Goal: Entertainment & Leisure: Consume media (video, audio)

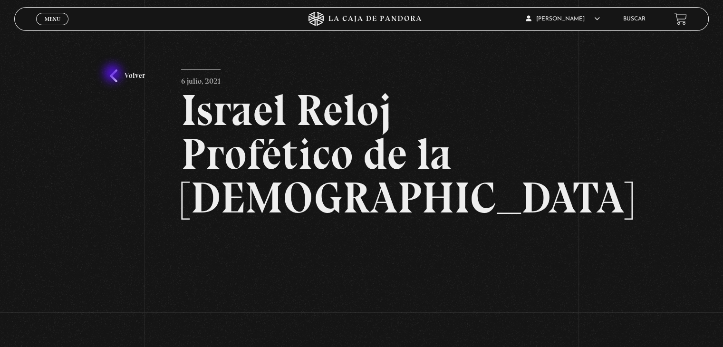
click at [114, 74] on link "Volver" at bounding box center [127, 75] width 35 height 13
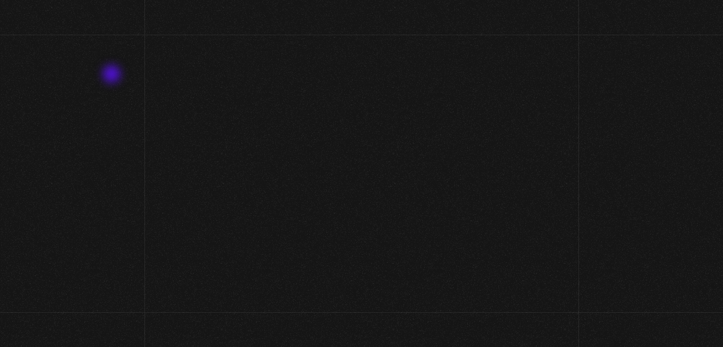
scroll to position [100, 0]
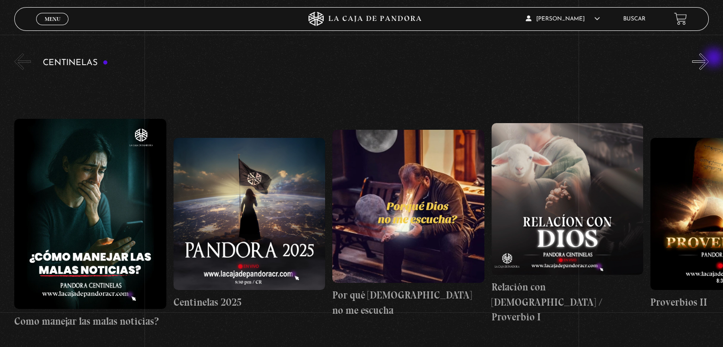
click at [709, 58] on button "»" at bounding box center [700, 61] width 17 height 17
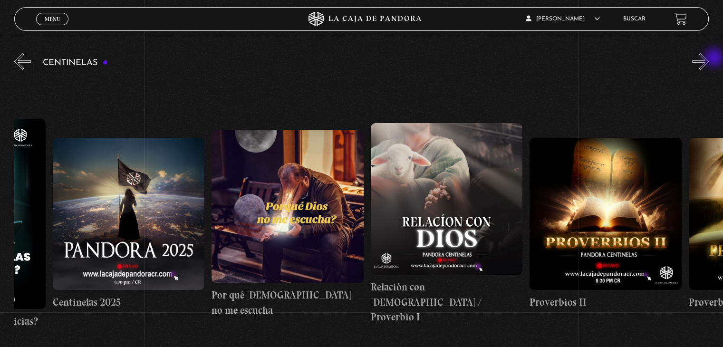
click at [709, 58] on button "»" at bounding box center [700, 61] width 17 height 17
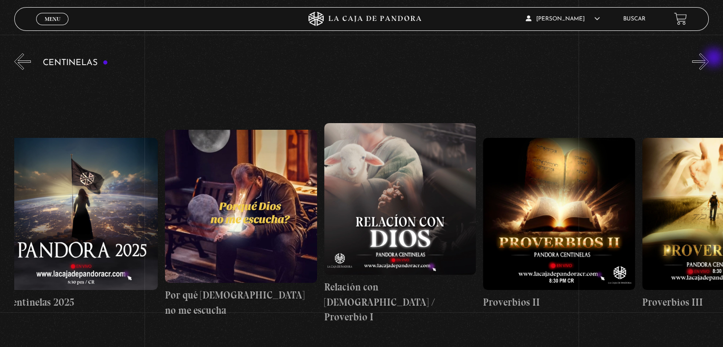
click at [709, 58] on button "»" at bounding box center [700, 61] width 17 height 17
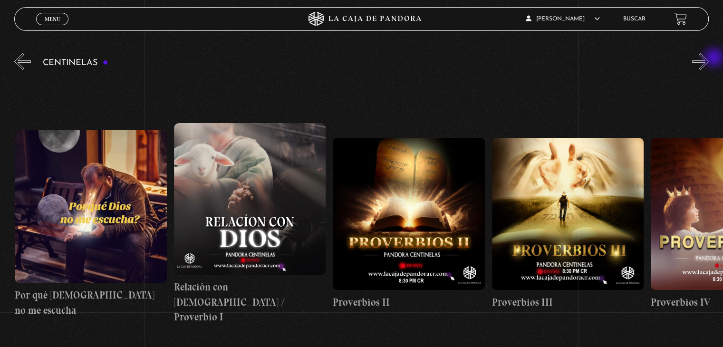
click at [709, 58] on button "»" at bounding box center [700, 61] width 17 height 17
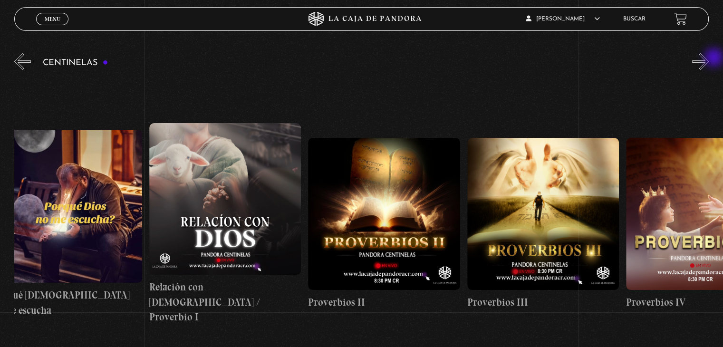
click at [709, 58] on button "»" at bounding box center [700, 61] width 17 height 17
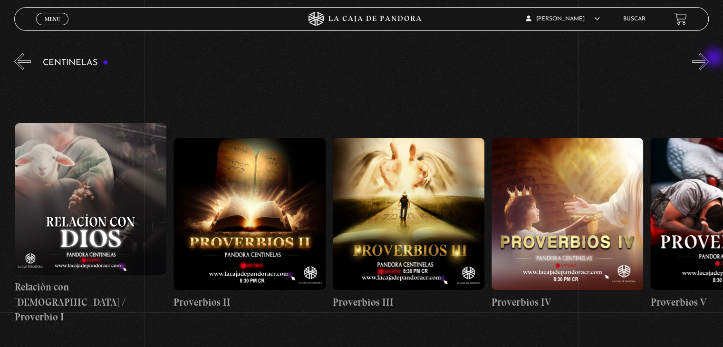
click at [709, 58] on button "»" at bounding box center [700, 61] width 17 height 17
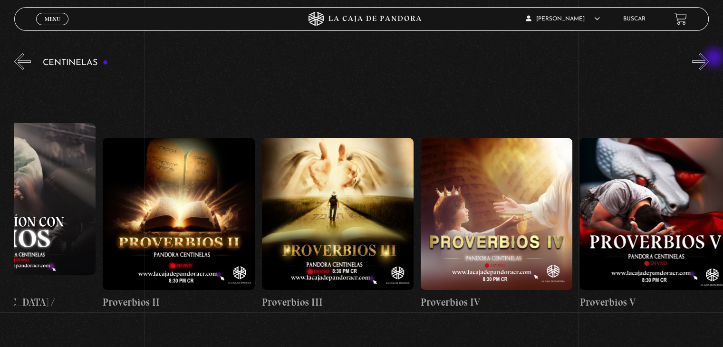
click at [709, 58] on button "»" at bounding box center [700, 61] width 17 height 17
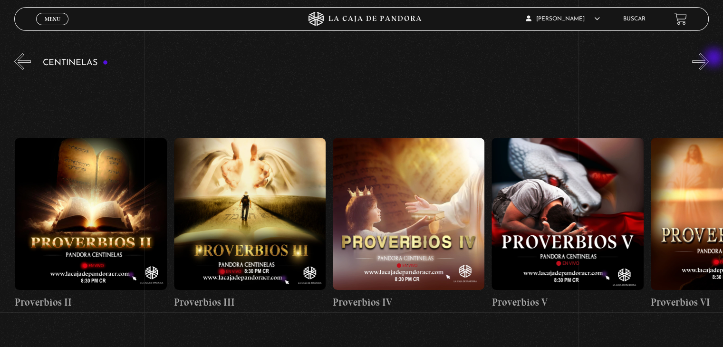
click at [709, 58] on button "»" at bounding box center [700, 61] width 17 height 17
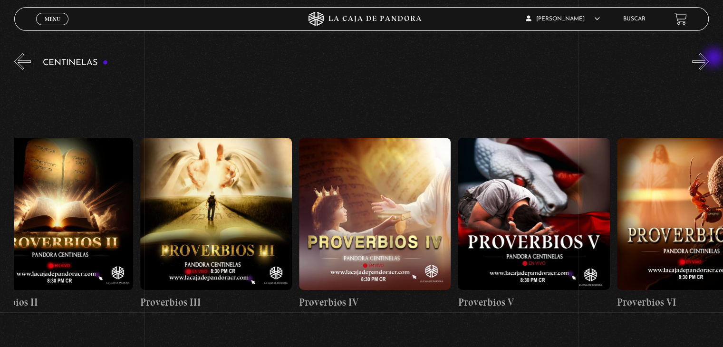
click at [709, 58] on button "»" at bounding box center [700, 61] width 17 height 17
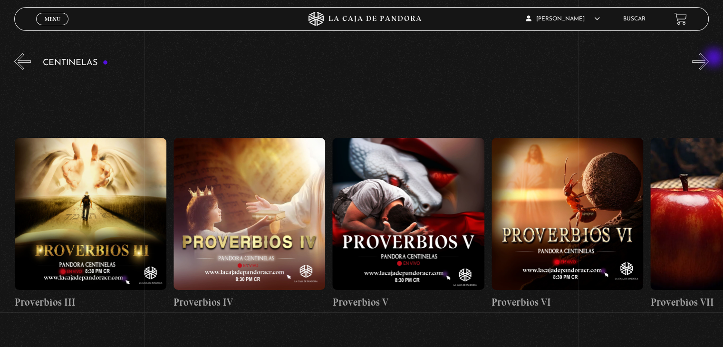
click at [709, 58] on button "»" at bounding box center [700, 61] width 17 height 17
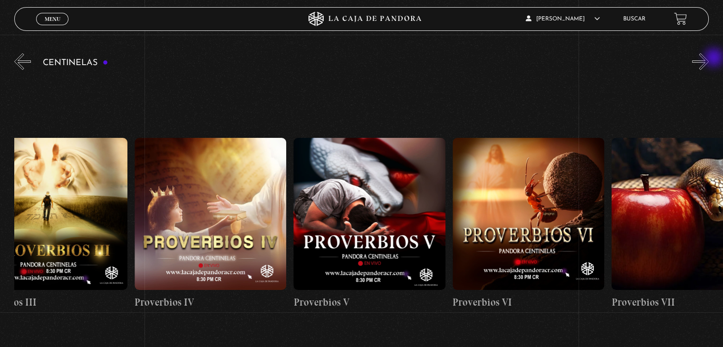
click at [709, 58] on button "»" at bounding box center [700, 61] width 17 height 17
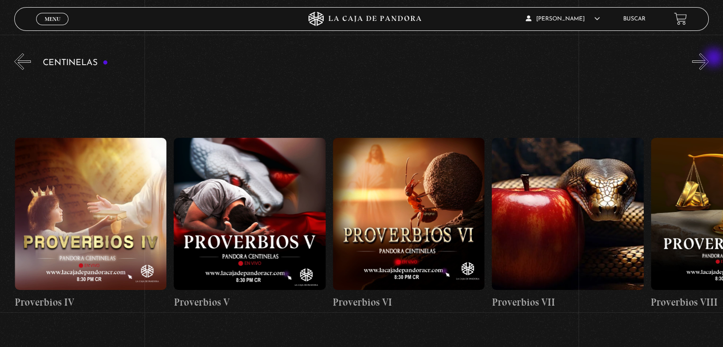
click at [709, 58] on button "»" at bounding box center [700, 61] width 17 height 17
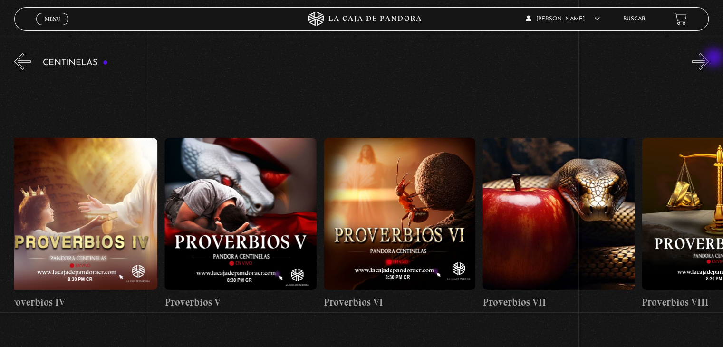
click at [709, 58] on button "»" at bounding box center [700, 61] width 17 height 17
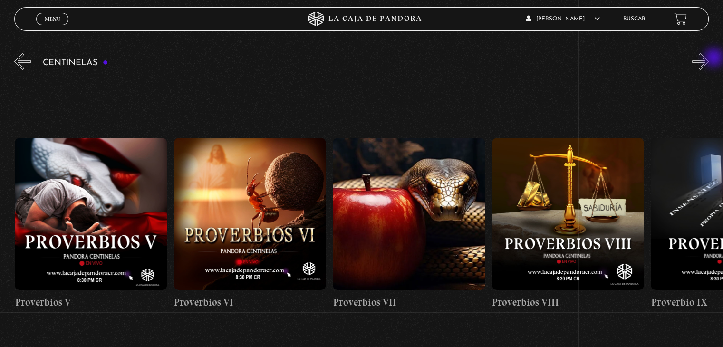
click at [709, 58] on button "»" at bounding box center [700, 61] width 17 height 17
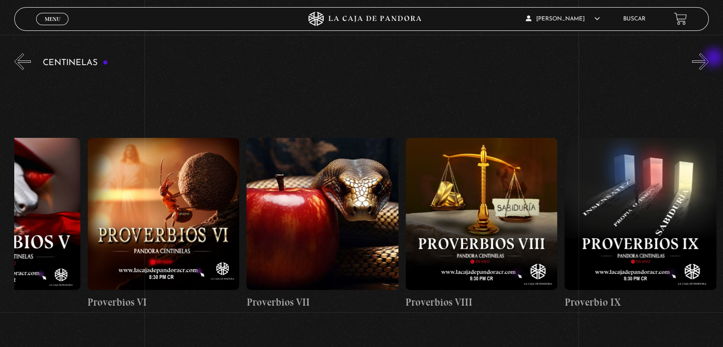
click at [709, 58] on button "»" at bounding box center [700, 61] width 17 height 17
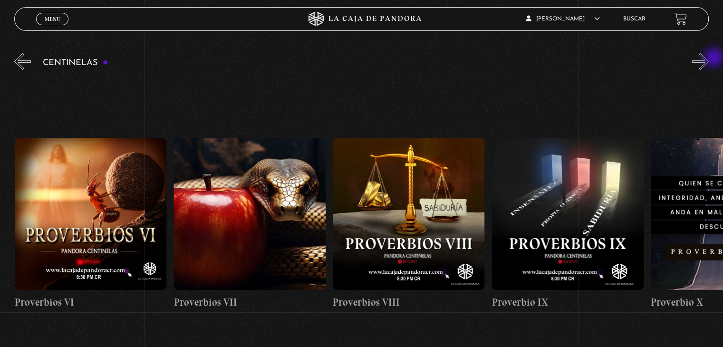
click at [709, 58] on button "»" at bounding box center [700, 61] width 17 height 17
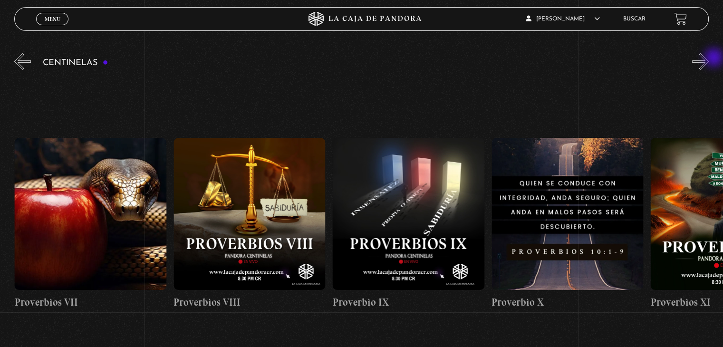
click at [709, 58] on button "»" at bounding box center [700, 61] width 17 height 17
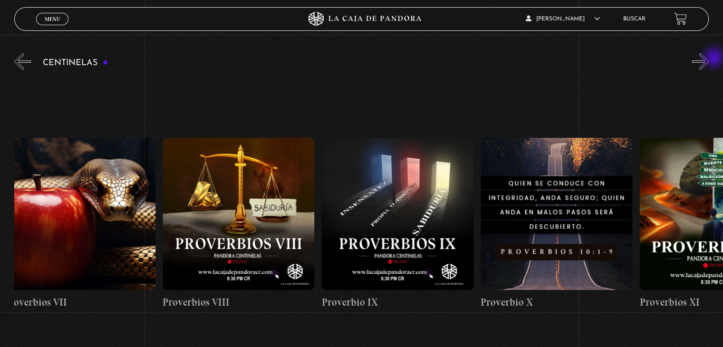
click at [709, 58] on button "»" at bounding box center [700, 61] width 17 height 17
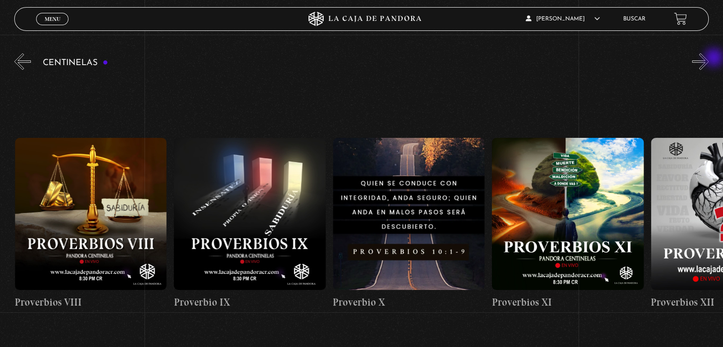
click at [709, 58] on button "»" at bounding box center [700, 61] width 17 height 17
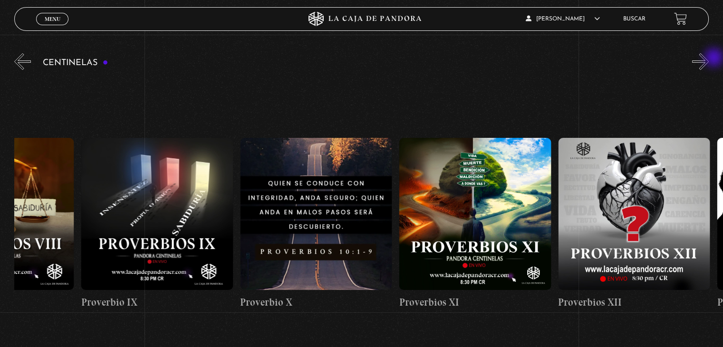
click at [709, 58] on button "»" at bounding box center [700, 61] width 17 height 17
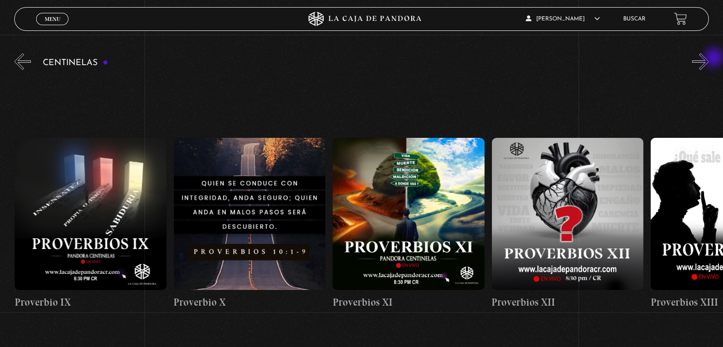
click at [709, 58] on button "»" at bounding box center [700, 61] width 17 height 17
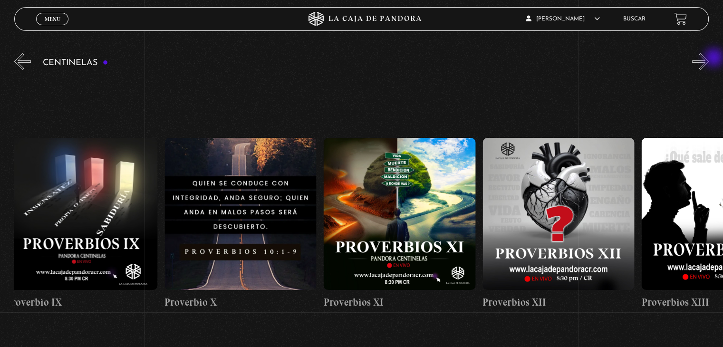
click at [709, 58] on button "»" at bounding box center [700, 61] width 17 height 17
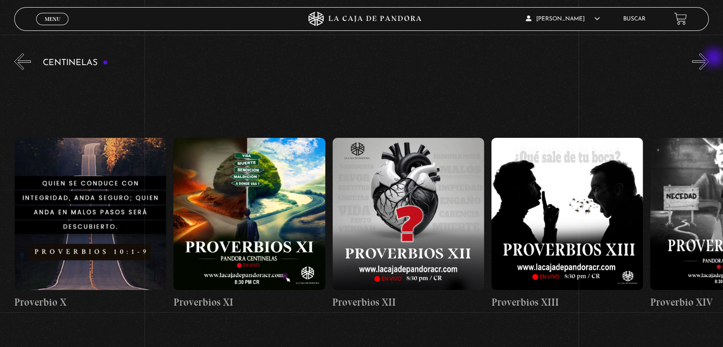
click at [709, 58] on button "»" at bounding box center [700, 61] width 17 height 17
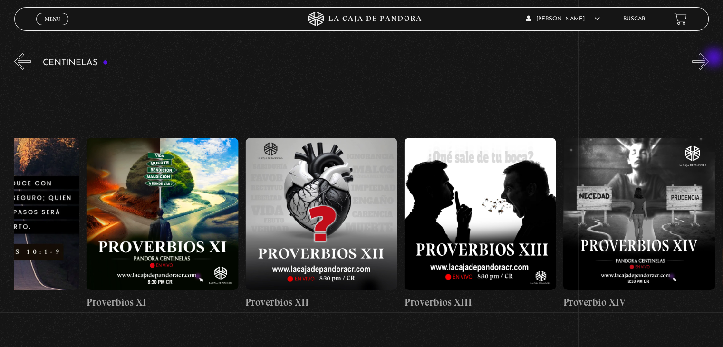
click at [709, 58] on button "»" at bounding box center [700, 61] width 17 height 17
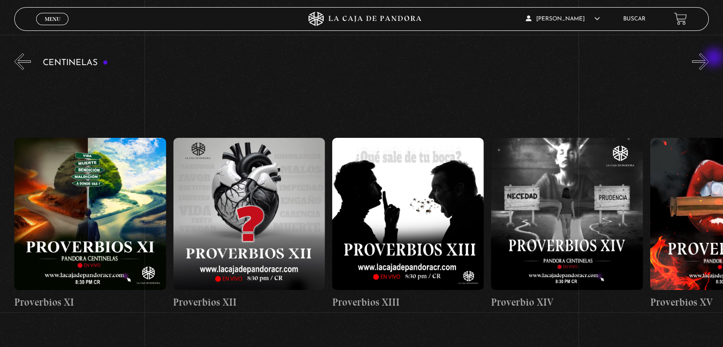
click at [709, 58] on button "»" at bounding box center [700, 61] width 17 height 17
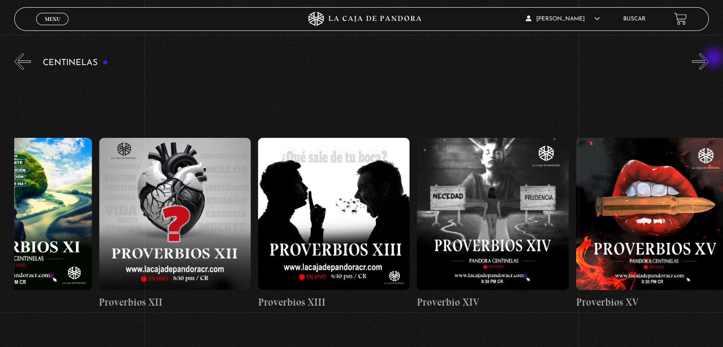
click at [709, 58] on button "»" at bounding box center [700, 61] width 17 height 17
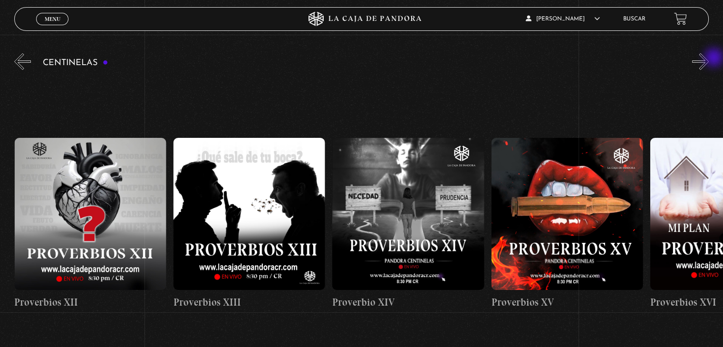
click at [709, 58] on button "»" at bounding box center [700, 61] width 17 height 17
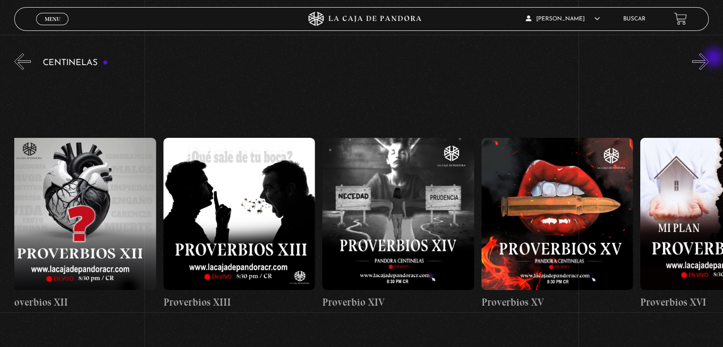
click at [709, 58] on button "»" at bounding box center [700, 61] width 17 height 17
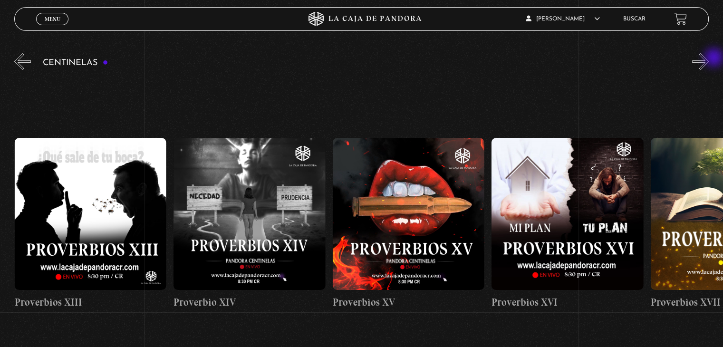
click at [709, 58] on button "»" at bounding box center [700, 61] width 17 height 17
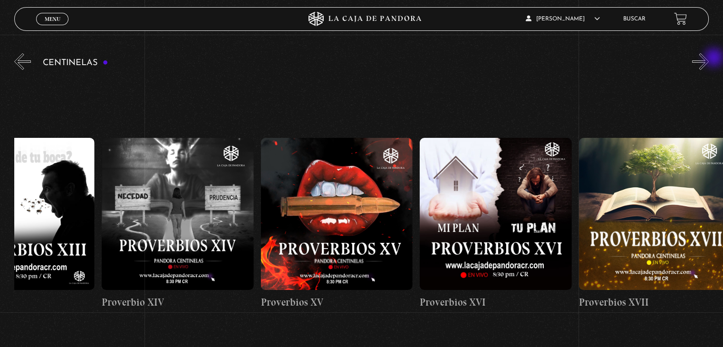
click at [709, 58] on button "»" at bounding box center [700, 61] width 17 height 17
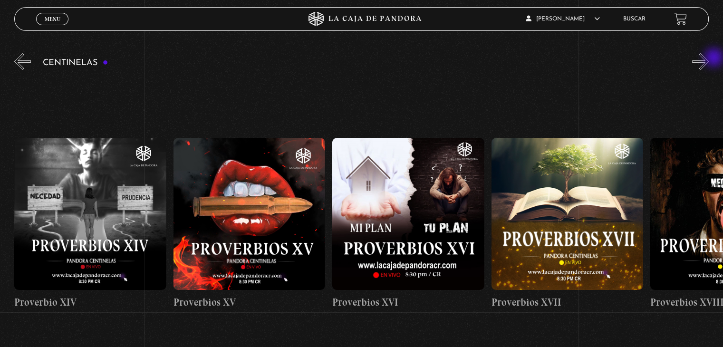
click at [709, 58] on button "»" at bounding box center [700, 61] width 17 height 17
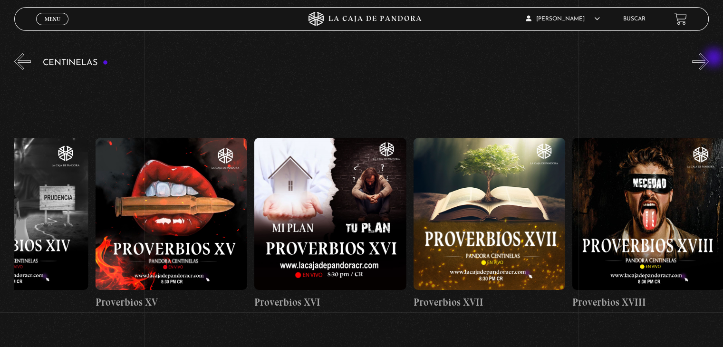
click at [709, 58] on button "»" at bounding box center [700, 61] width 17 height 17
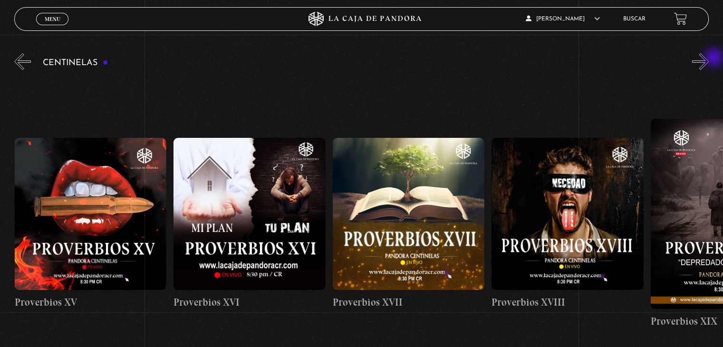
click at [709, 58] on button "»" at bounding box center [700, 61] width 17 height 17
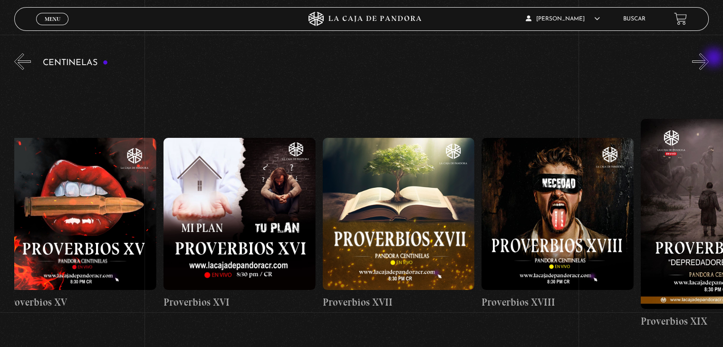
click at [709, 58] on button "»" at bounding box center [700, 61] width 17 height 17
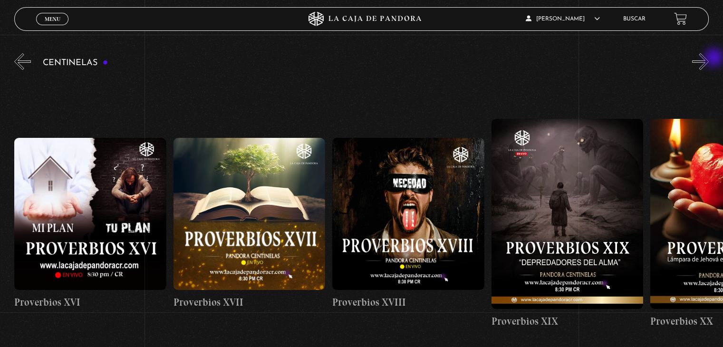
click at [709, 58] on button "»" at bounding box center [700, 61] width 17 height 17
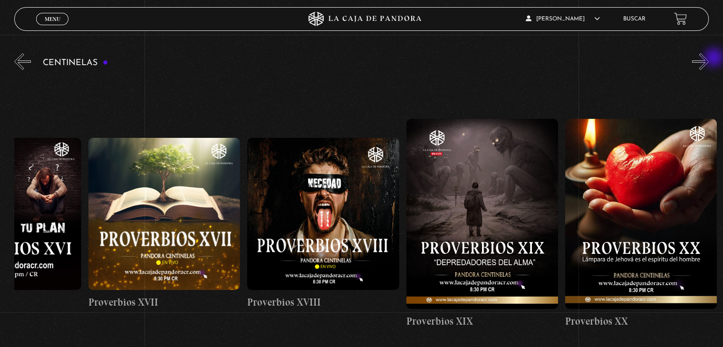
click at [709, 58] on button "»" at bounding box center [700, 61] width 17 height 17
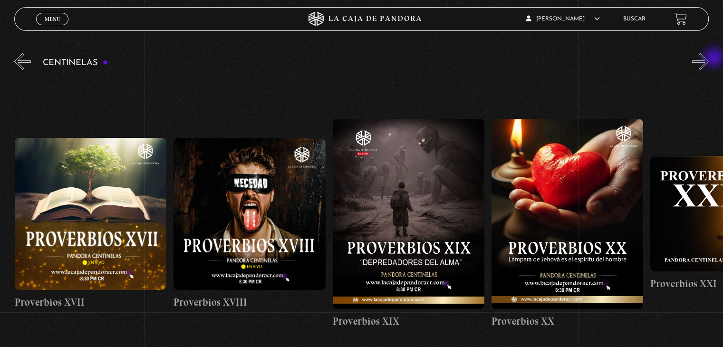
click at [709, 58] on button "»" at bounding box center [700, 61] width 17 height 17
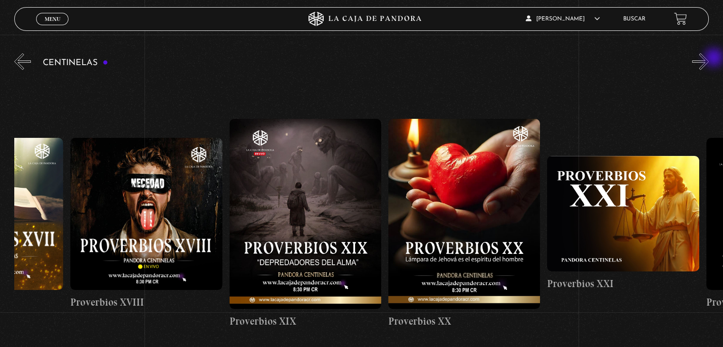
click at [709, 58] on button "»" at bounding box center [700, 61] width 17 height 17
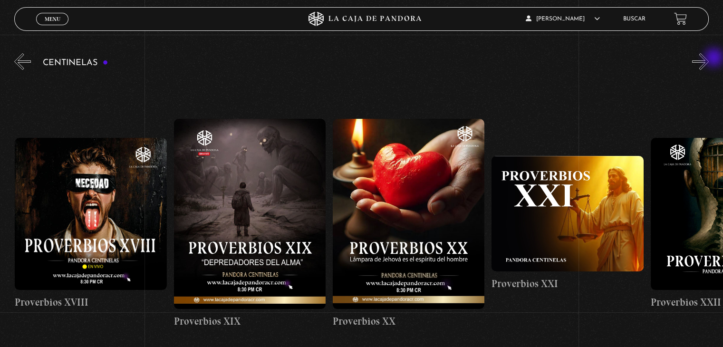
click at [709, 58] on button "»" at bounding box center [700, 61] width 17 height 17
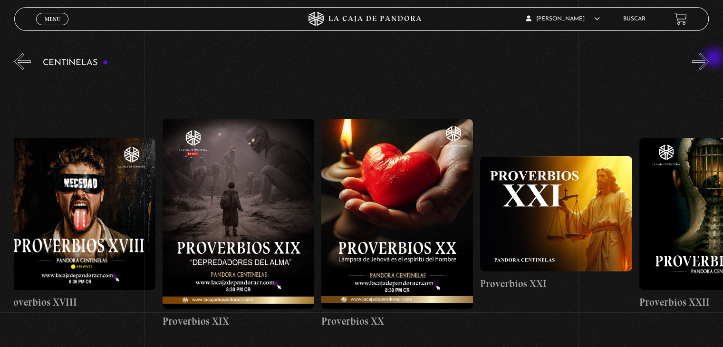
click at [709, 58] on button "»" at bounding box center [700, 61] width 17 height 17
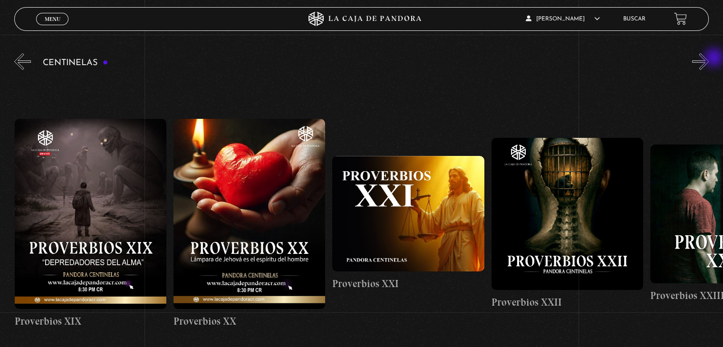
click at [709, 58] on button "»" at bounding box center [700, 61] width 17 height 17
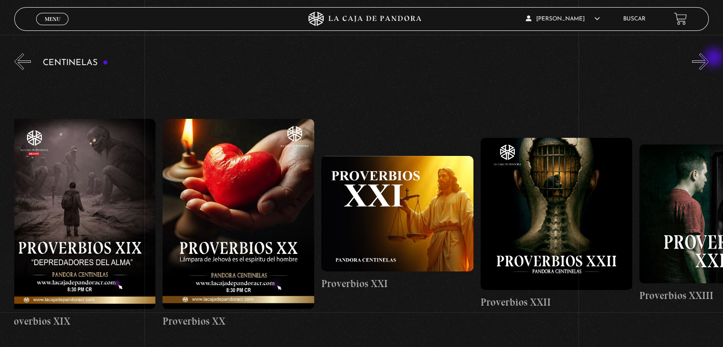
click at [709, 58] on button "»" at bounding box center [700, 61] width 17 height 17
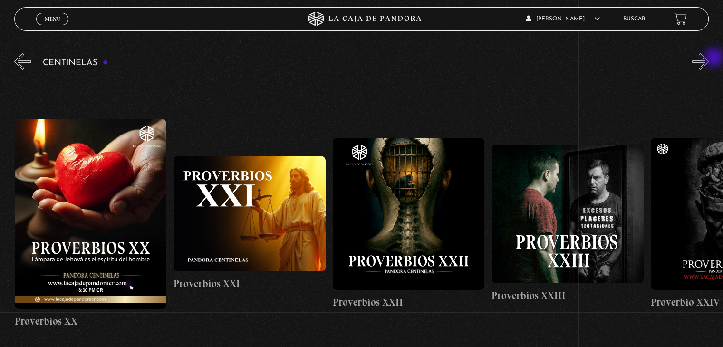
click at [709, 58] on button "»" at bounding box center [700, 61] width 17 height 17
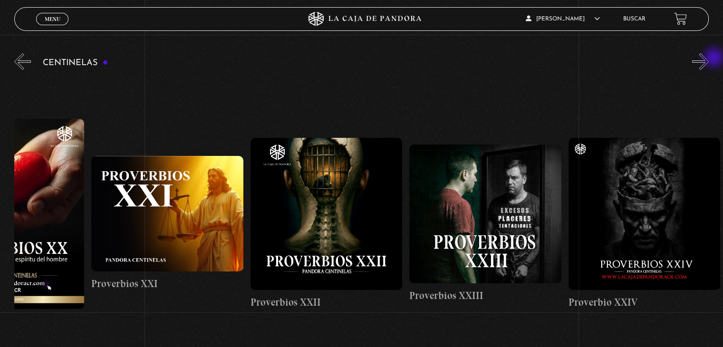
click at [709, 58] on button "»" at bounding box center [700, 61] width 17 height 17
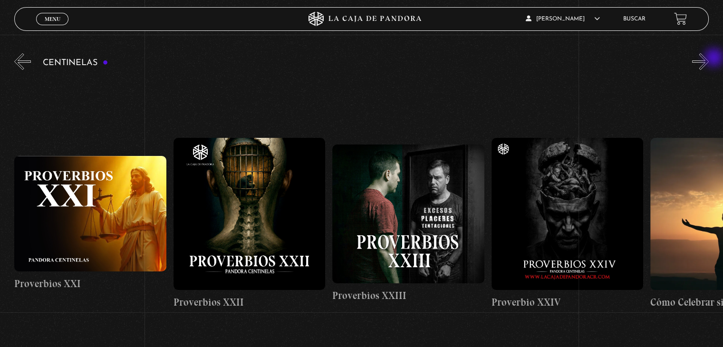
click at [709, 58] on button "»" at bounding box center [700, 61] width 17 height 17
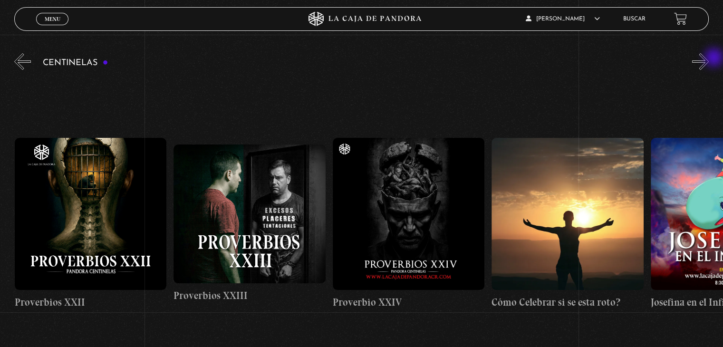
click at [709, 58] on button "»" at bounding box center [700, 61] width 17 height 17
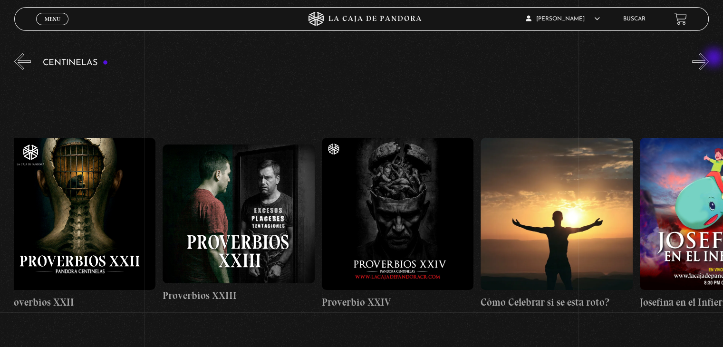
click at [709, 58] on button "»" at bounding box center [700, 61] width 17 height 17
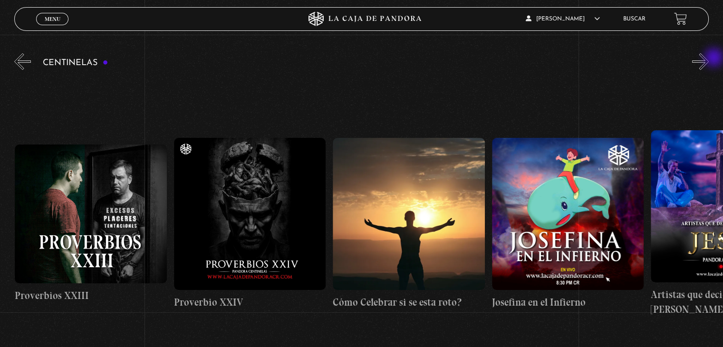
click at [709, 58] on button "»" at bounding box center [700, 61] width 17 height 17
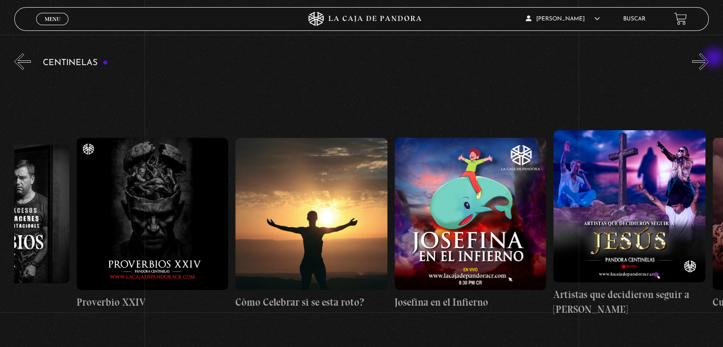
click at [709, 58] on button "»" at bounding box center [700, 61] width 17 height 17
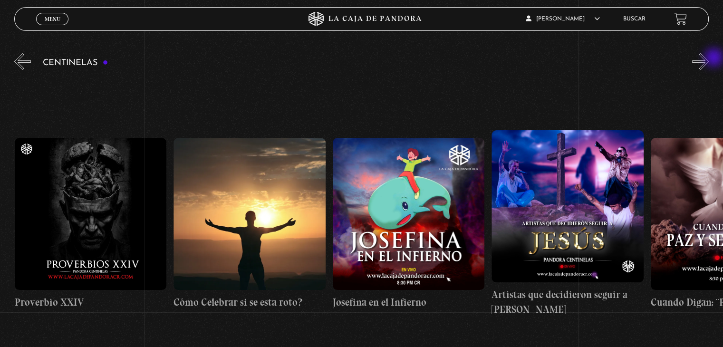
click at [709, 58] on button "»" at bounding box center [700, 61] width 17 height 17
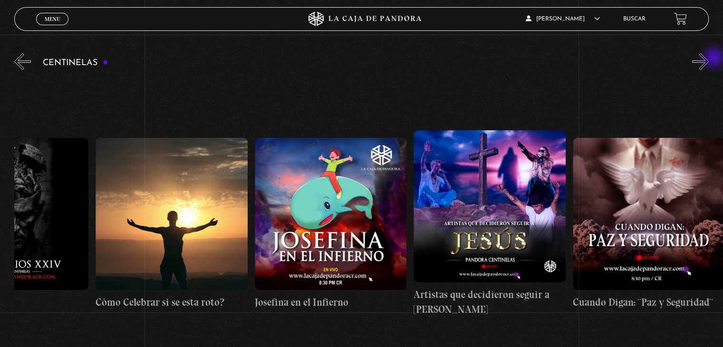
click at [709, 58] on button "»" at bounding box center [700, 61] width 17 height 17
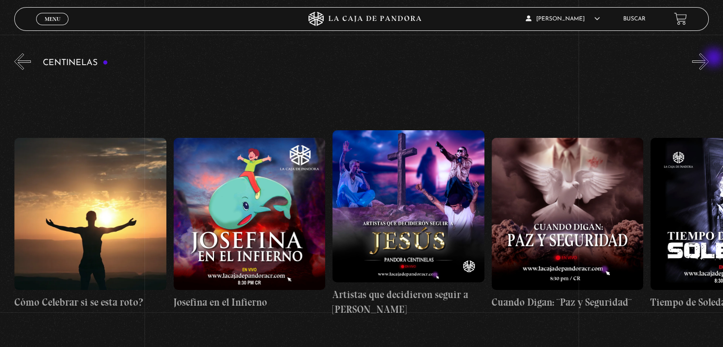
click at [709, 58] on button "»" at bounding box center [700, 61] width 17 height 17
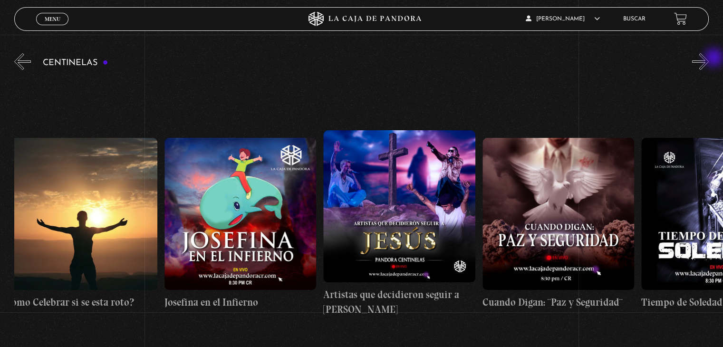
click at [709, 58] on button "»" at bounding box center [700, 61] width 17 height 17
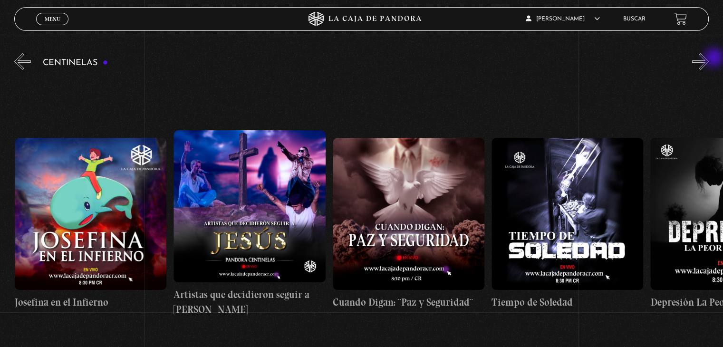
click at [709, 58] on button "»" at bounding box center [700, 61] width 17 height 17
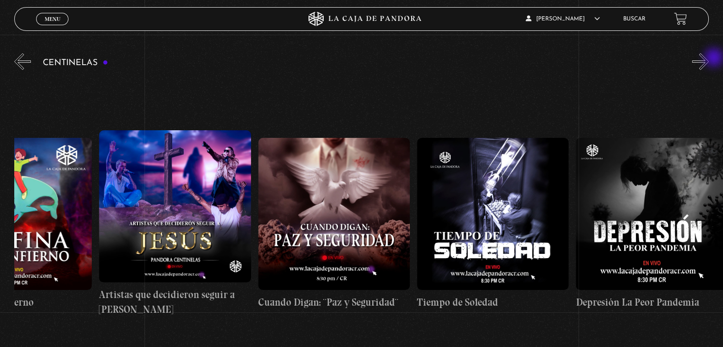
click at [709, 58] on button "»" at bounding box center [700, 61] width 17 height 17
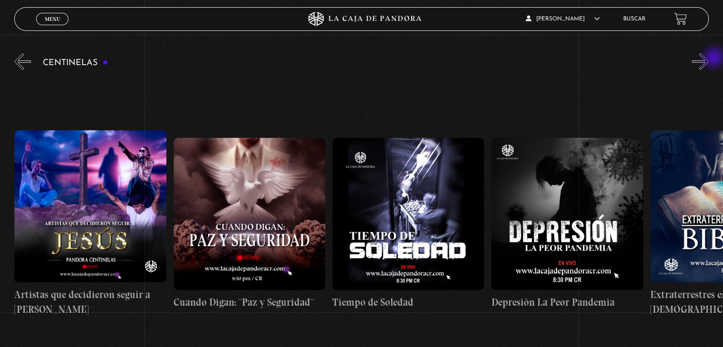
click at [709, 58] on button "»" at bounding box center [700, 61] width 17 height 17
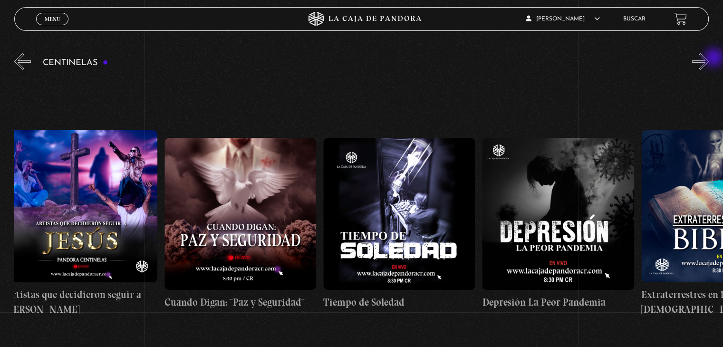
click at [709, 58] on button "»" at bounding box center [700, 61] width 17 height 17
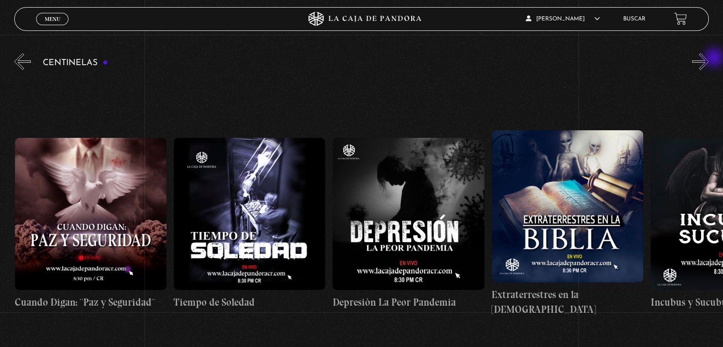
click at [709, 58] on button "»" at bounding box center [700, 61] width 17 height 17
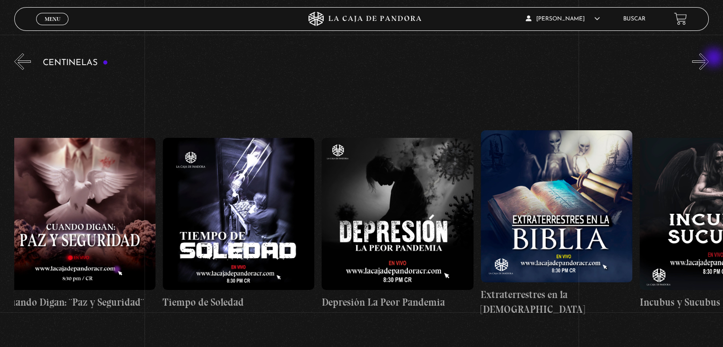
click at [709, 58] on button "»" at bounding box center [700, 61] width 17 height 17
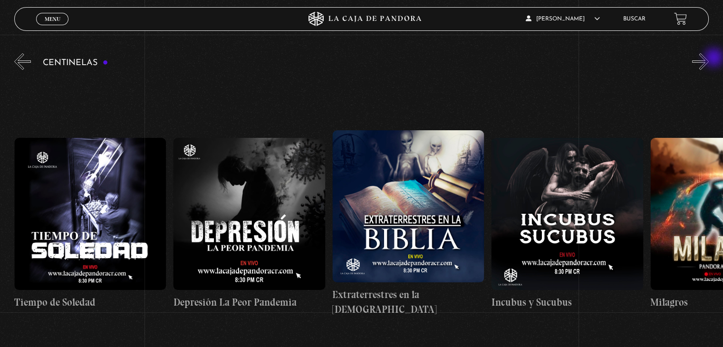
click at [709, 58] on button "»" at bounding box center [700, 61] width 17 height 17
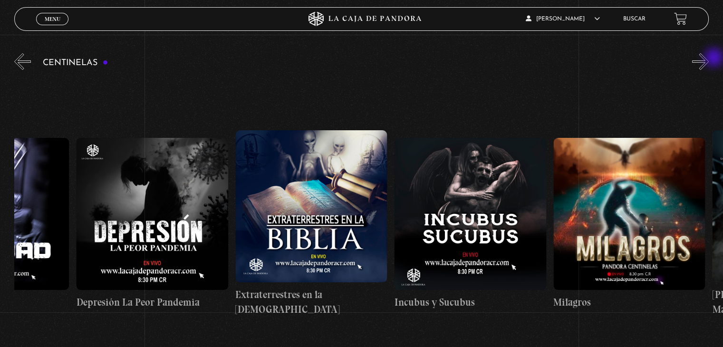
click at [709, 58] on button "»" at bounding box center [700, 61] width 17 height 17
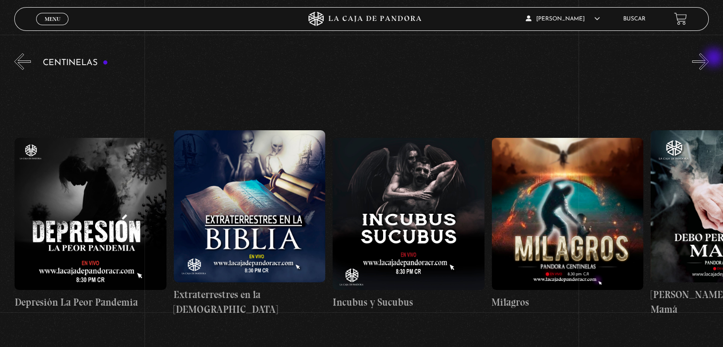
click at [709, 58] on button "»" at bounding box center [700, 61] width 17 height 17
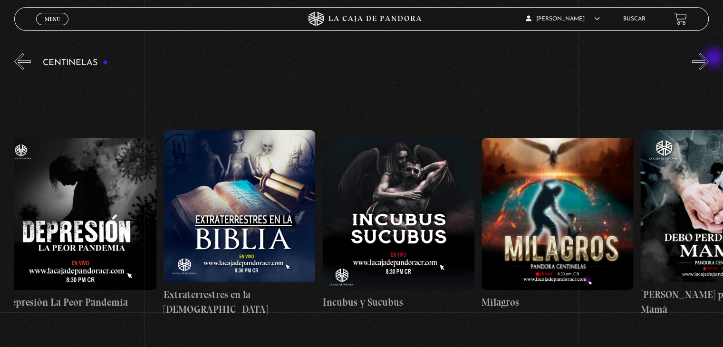
click at [709, 58] on button "»" at bounding box center [700, 61] width 17 height 17
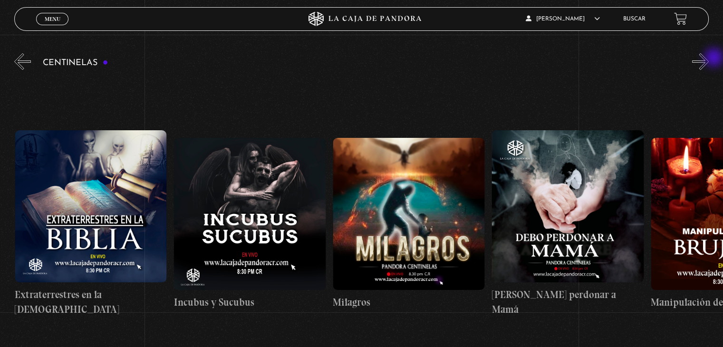
click at [709, 58] on button "»" at bounding box center [700, 61] width 17 height 17
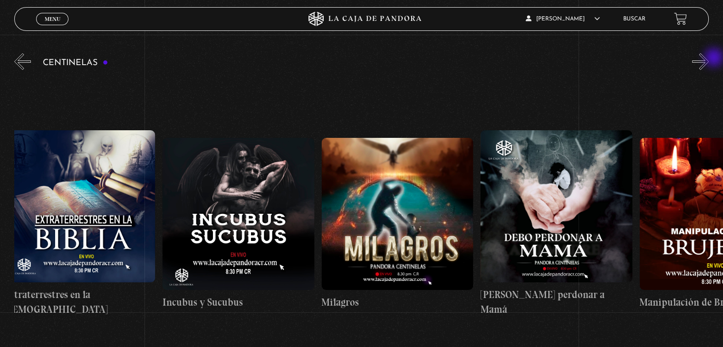
click at [709, 58] on button "»" at bounding box center [700, 61] width 17 height 17
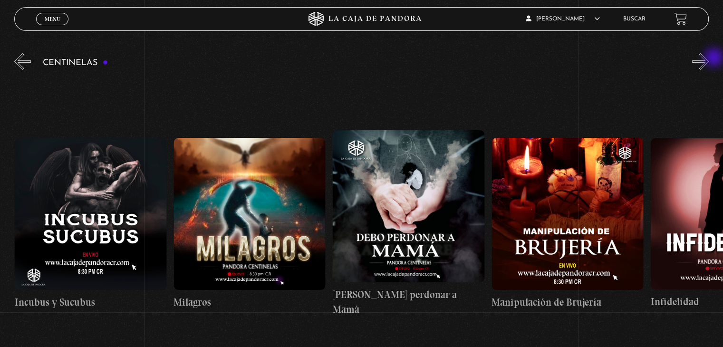
click at [709, 58] on button "»" at bounding box center [700, 61] width 17 height 17
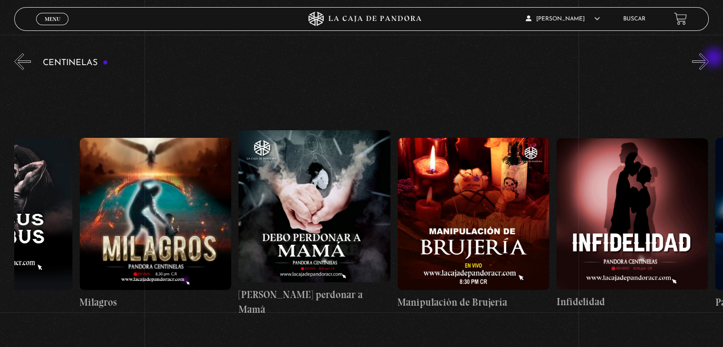
click at [709, 58] on button "»" at bounding box center [700, 61] width 17 height 17
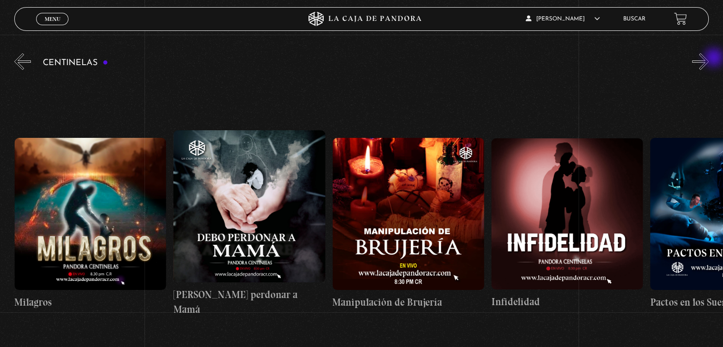
click at [709, 58] on button "»" at bounding box center [700, 61] width 17 height 17
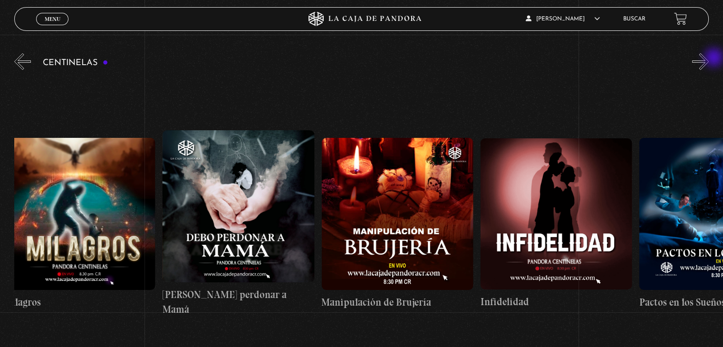
click at [709, 58] on button "»" at bounding box center [700, 61] width 17 height 17
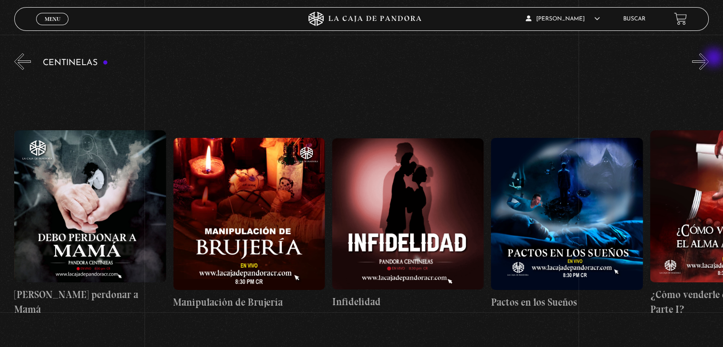
click at [709, 58] on button "»" at bounding box center [700, 61] width 17 height 17
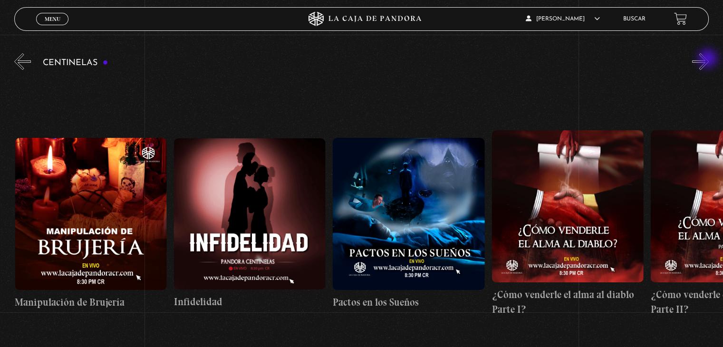
click at [709, 59] on button "»" at bounding box center [700, 61] width 17 height 17
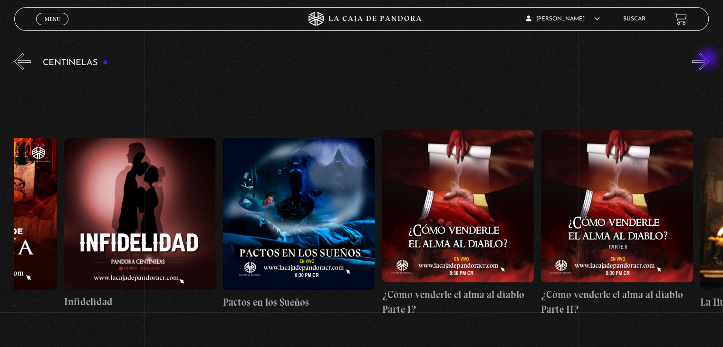
click at [709, 59] on button "»" at bounding box center [700, 61] width 17 height 17
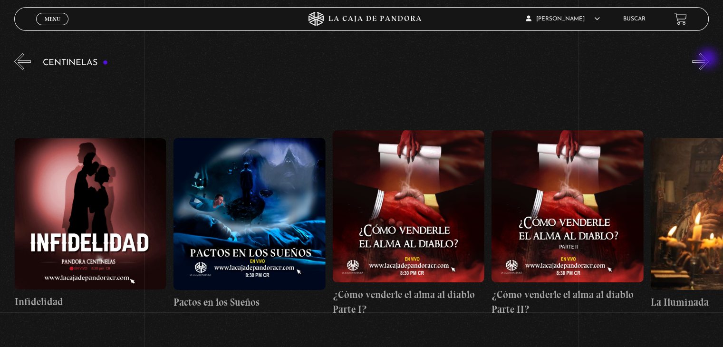
click at [709, 59] on button "»" at bounding box center [700, 61] width 17 height 17
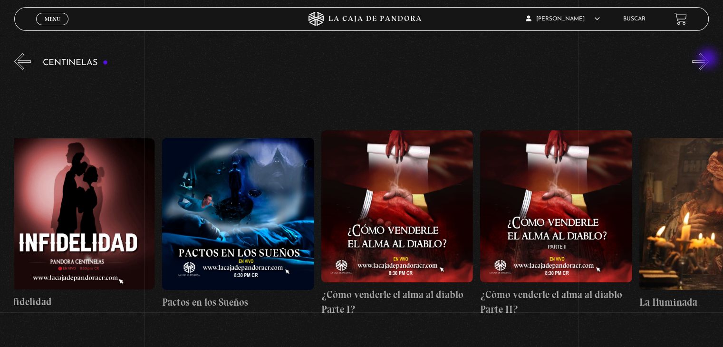
click at [709, 59] on button "»" at bounding box center [700, 61] width 17 height 17
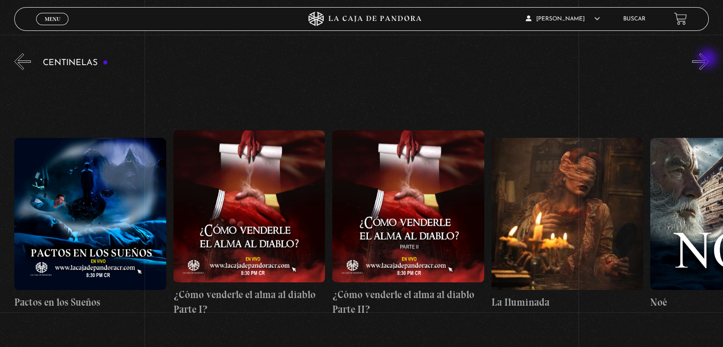
click at [709, 59] on button "»" at bounding box center [700, 61] width 17 height 17
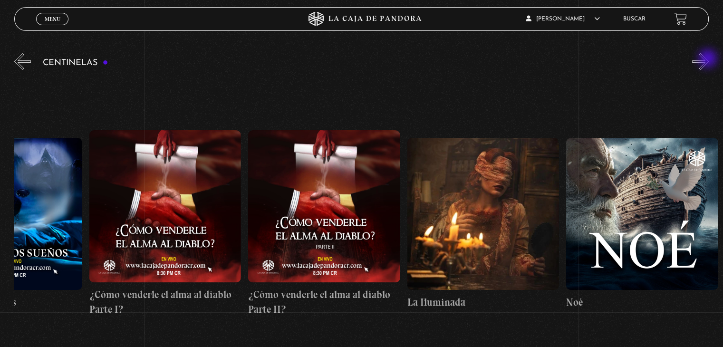
click at [709, 59] on button "»" at bounding box center [700, 61] width 17 height 17
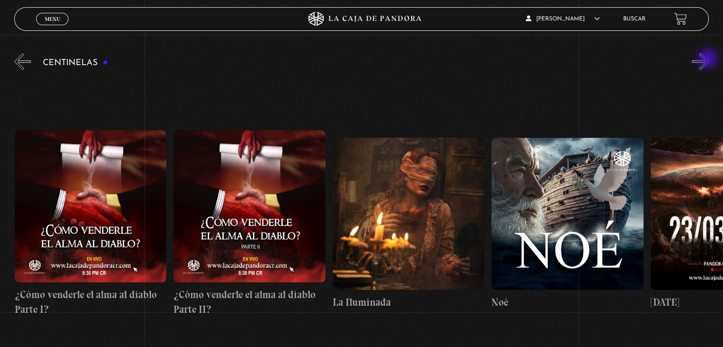
click at [709, 59] on button "»" at bounding box center [700, 61] width 17 height 17
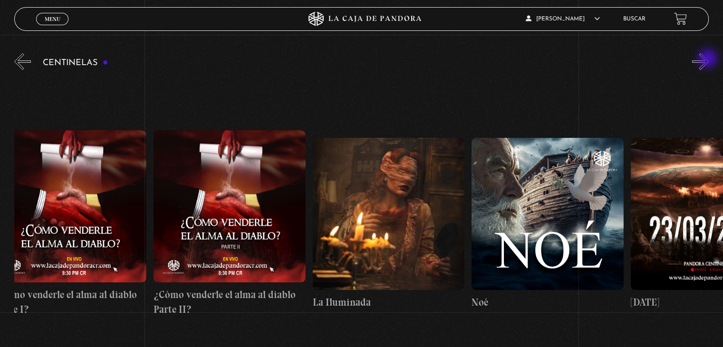
click at [709, 59] on button "»" at bounding box center [700, 61] width 17 height 17
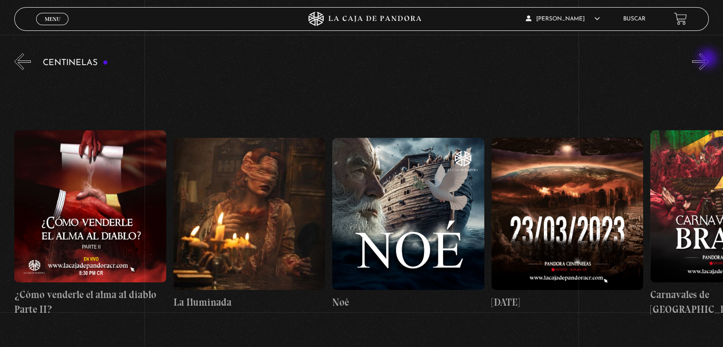
click at [709, 59] on button "»" at bounding box center [700, 61] width 17 height 17
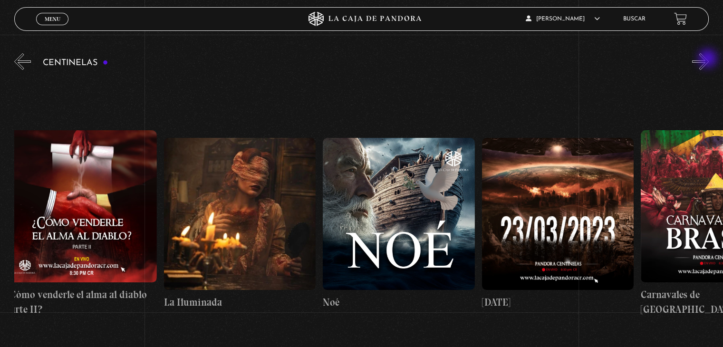
click at [709, 59] on button "»" at bounding box center [700, 61] width 17 height 17
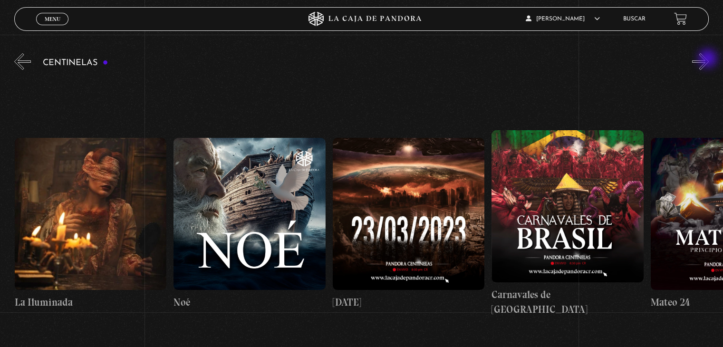
click at [709, 59] on button "»" at bounding box center [700, 61] width 17 height 17
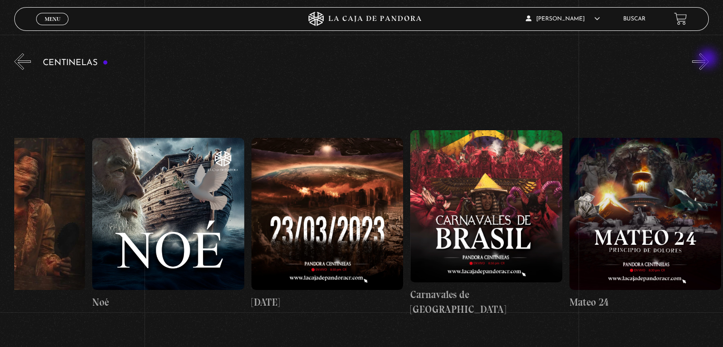
click at [709, 59] on button "»" at bounding box center [700, 61] width 17 height 17
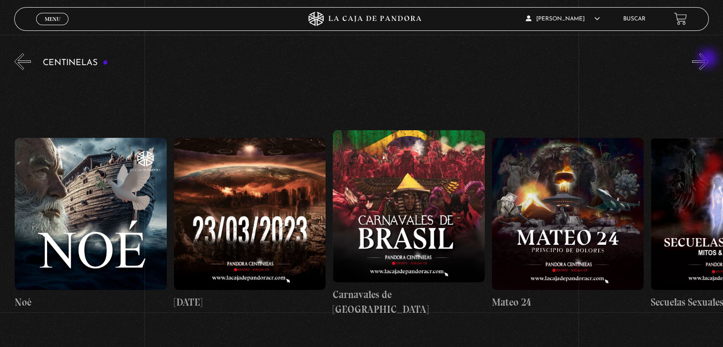
click at [709, 59] on button "»" at bounding box center [700, 61] width 17 height 17
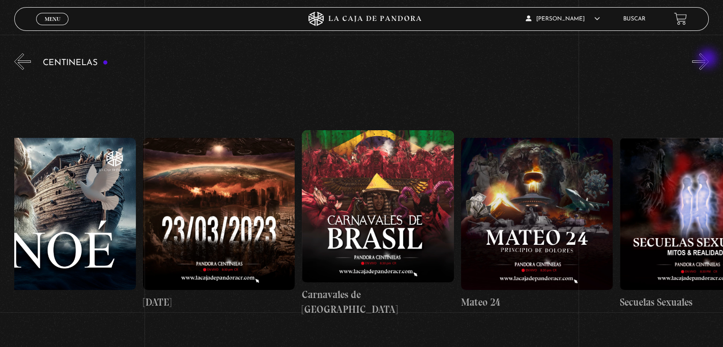
click at [709, 59] on button "»" at bounding box center [700, 61] width 17 height 17
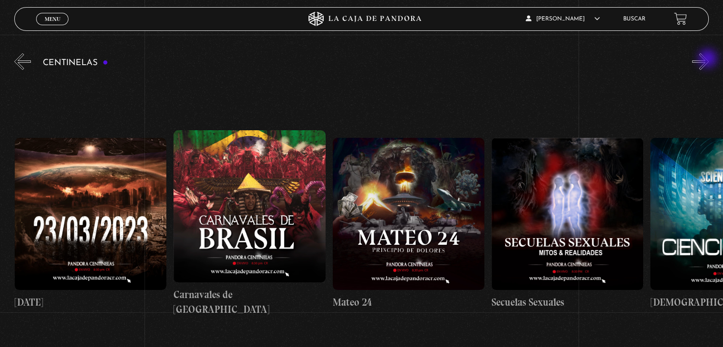
click at [709, 59] on button "»" at bounding box center [700, 61] width 17 height 17
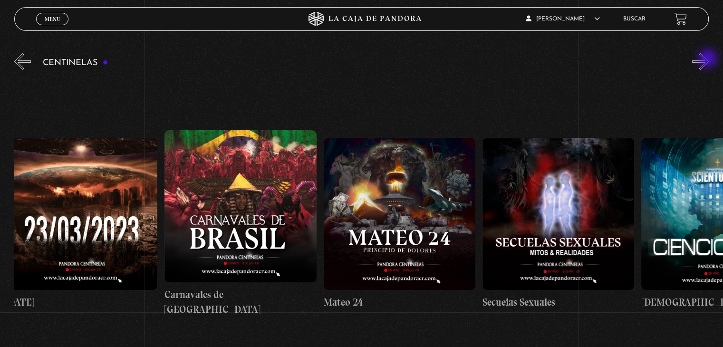
click at [709, 59] on button "»" at bounding box center [700, 61] width 17 height 17
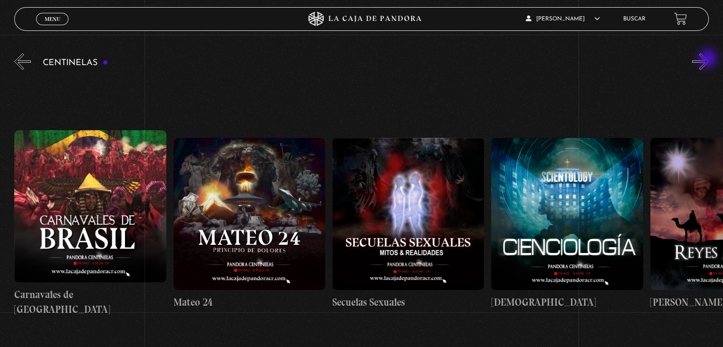
click at [709, 59] on button "»" at bounding box center [700, 61] width 17 height 17
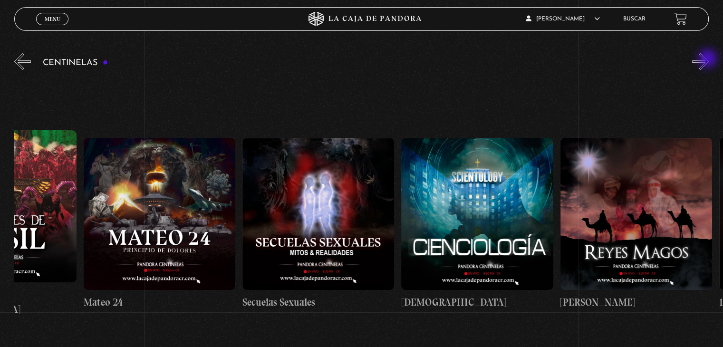
click at [709, 59] on button "»" at bounding box center [700, 61] width 17 height 17
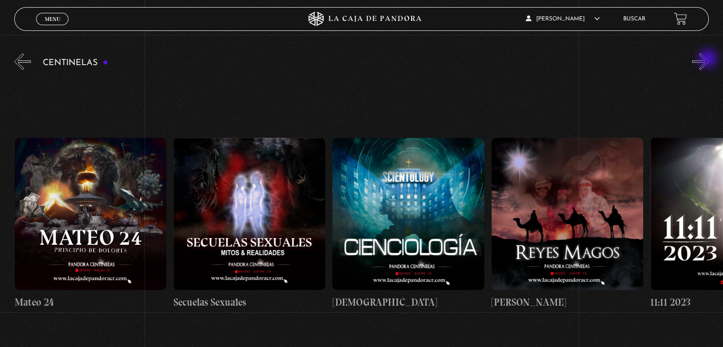
click at [709, 59] on button "»" at bounding box center [700, 61] width 17 height 17
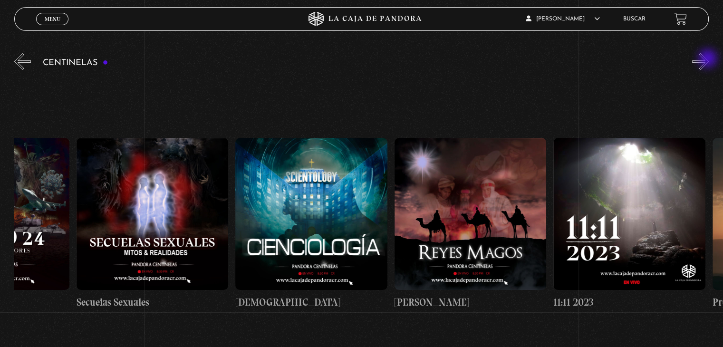
click at [709, 59] on button "»" at bounding box center [700, 61] width 17 height 17
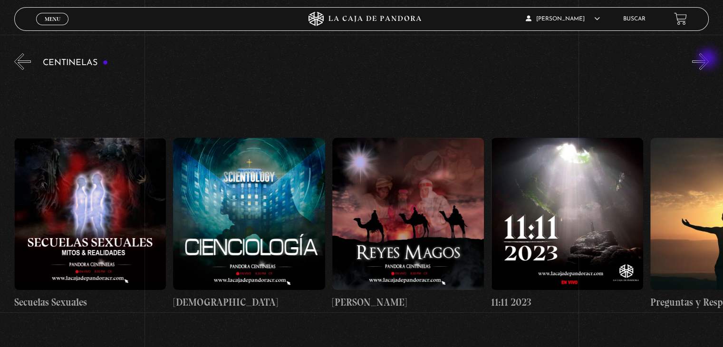
click at [709, 59] on button "»" at bounding box center [700, 61] width 17 height 17
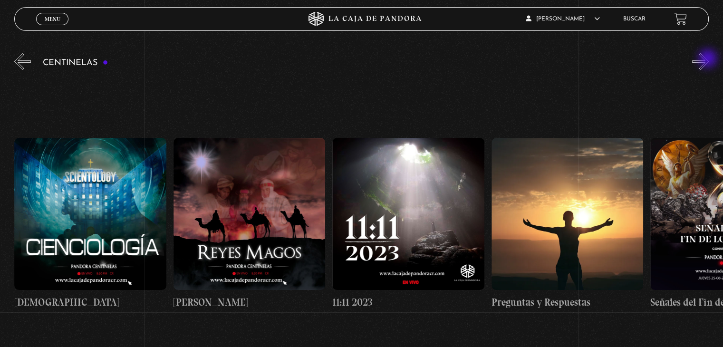
click at [709, 59] on button "»" at bounding box center [700, 61] width 17 height 17
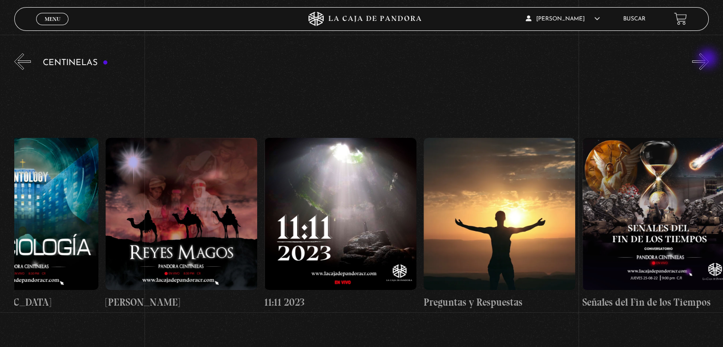
click at [709, 59] on button "»" at bounding box center [700, 61] width 17 height 17
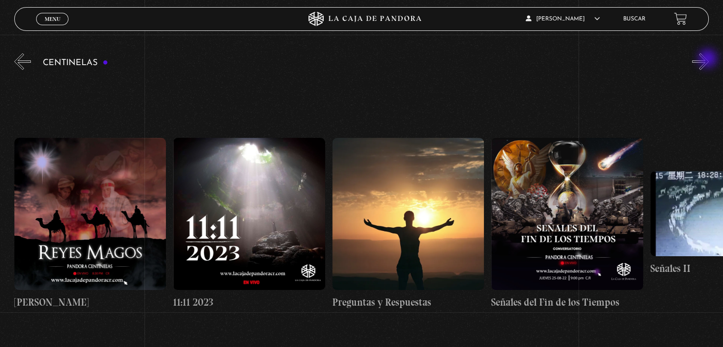
click at [709, 59] on button "»" at bounding box center [700, 61] width 17 height 17
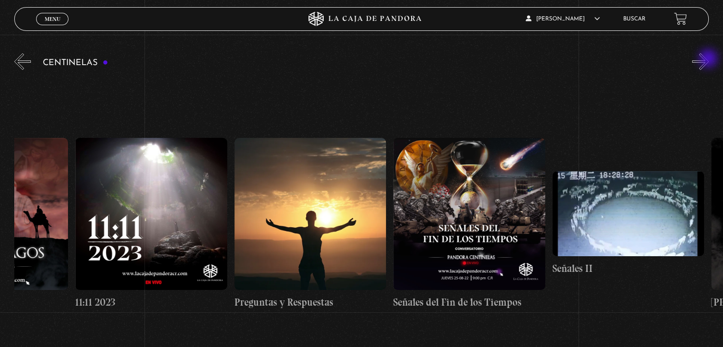
click at [709, 59] on button "»" at bounding box center [700, 61] width 17 height 17
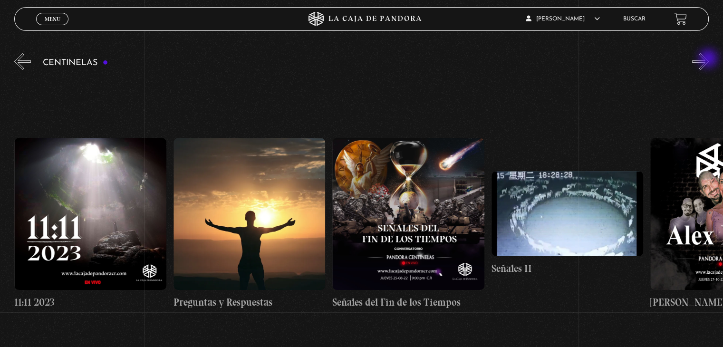
click at [709, 59] on button "»" at bounding box center [700, 61] width 17 height 17
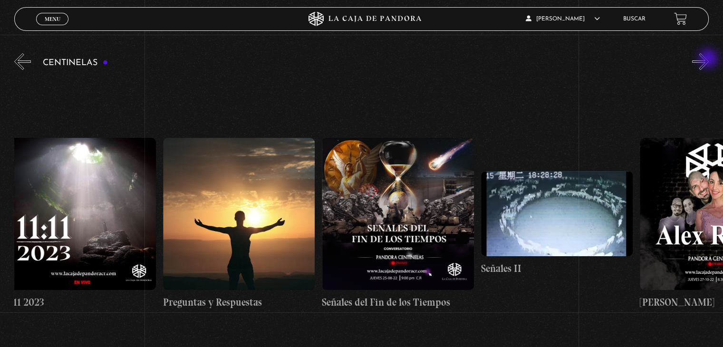
click at [709, 59] on button "»" at bounding box center [700, 61] width 17 height 17
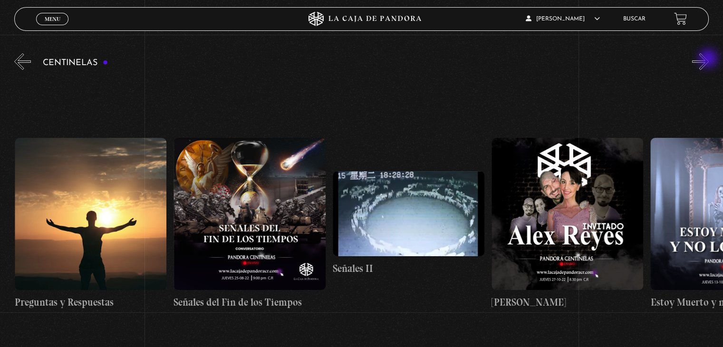
click at [709, 59] on button "»" at bounding box center [700, 61] width 17 height 17
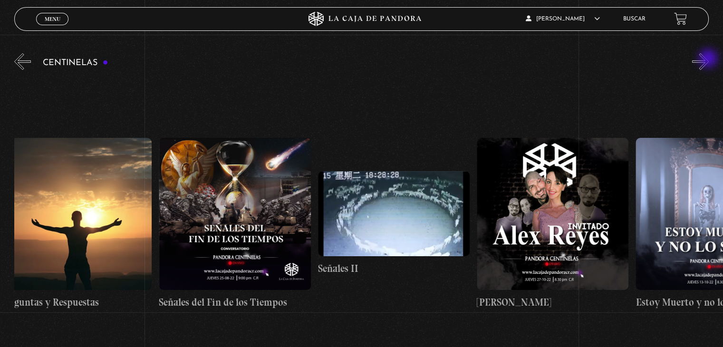
click at [709, 59] on button "»" at bounding box center [700, 61] width 17 height 17
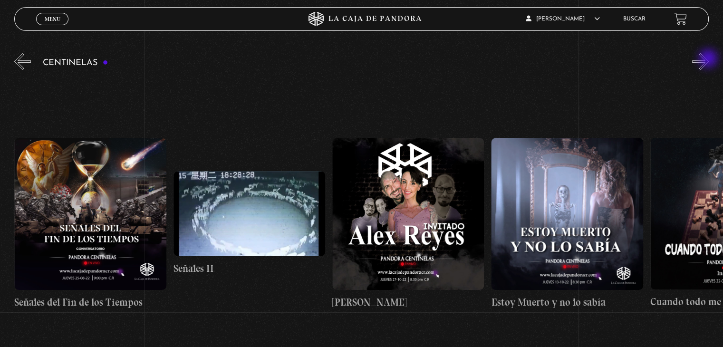
click at [709, 59] on button "»" at bounding box center [700, 61] width 17 height 17
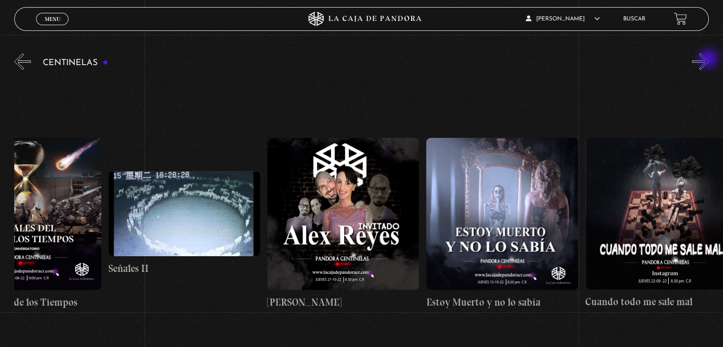
click at [709, 59] on button "»" at bounding box center [700, 61] width 17 height 17
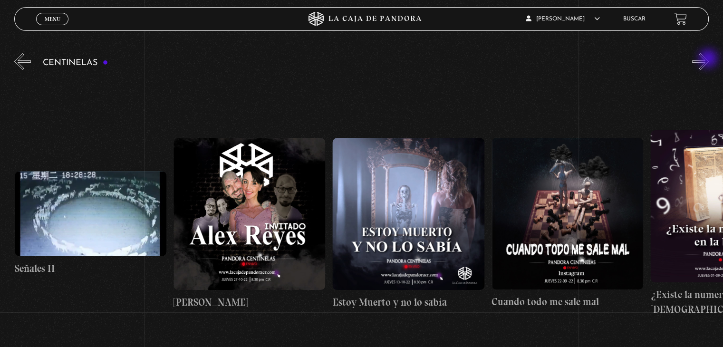
click at [709, 61] on button "»" at bounding box center [700, 61] width 17 height 17
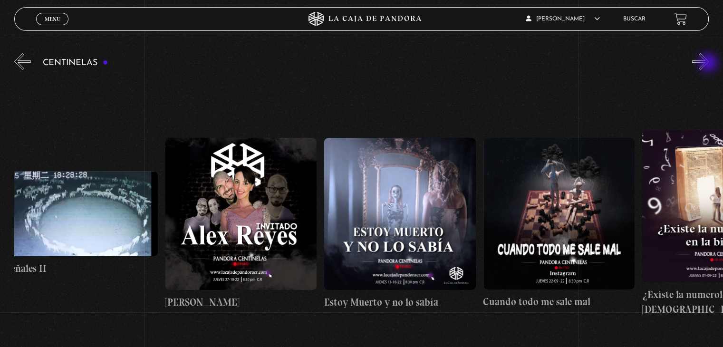
click at [709, 65] on button "»" at bounding box center [700, 61] width 17 height 17
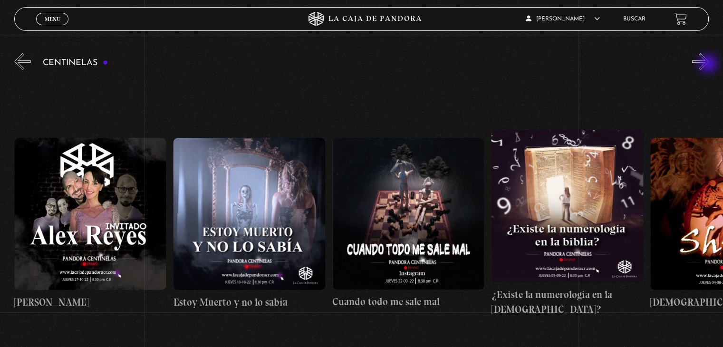
click at [709, 65] on button "»" at bounding box center [700, 61] width 17 height 17
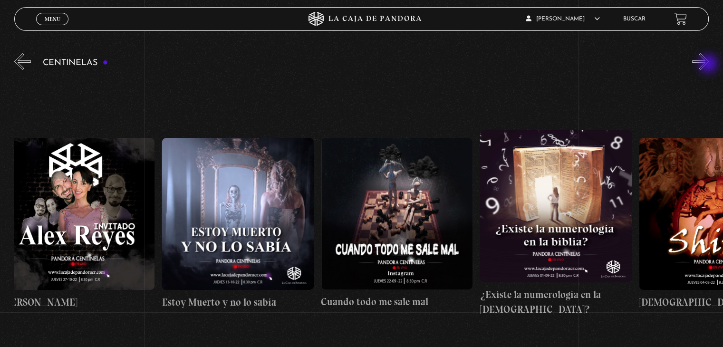
click at [709, 65] on button "»" at bounding box center [700, 61] width 17 height 17
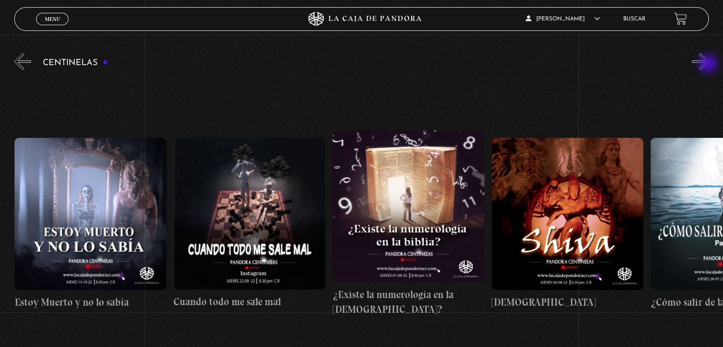
click at [709, 65] on button "»" at bounding box center [700, 61] width 17 height 17
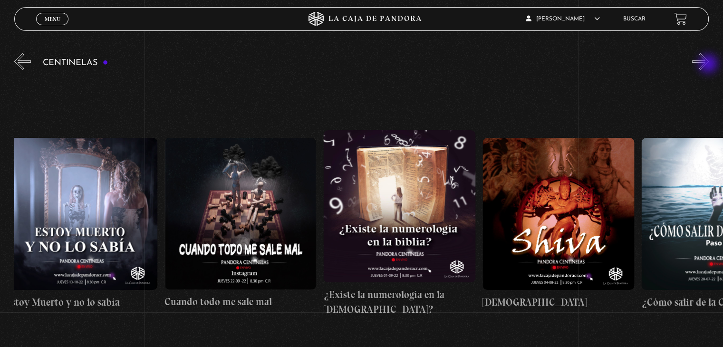
click at [709, 65] on button "»" at bounding box center [700, 61] width 17 height 17
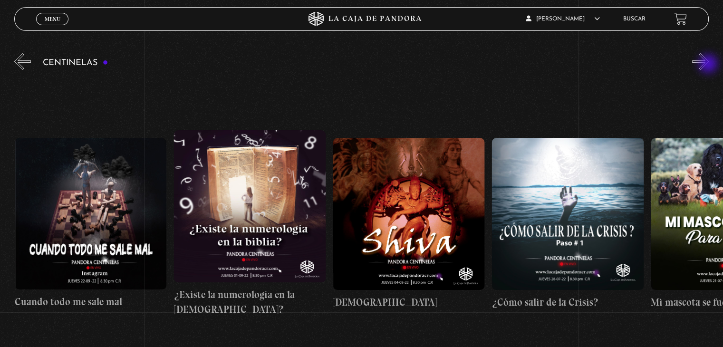
click at [709, 65] on button "»" at bounding box center [700, 61] width 17 height 17
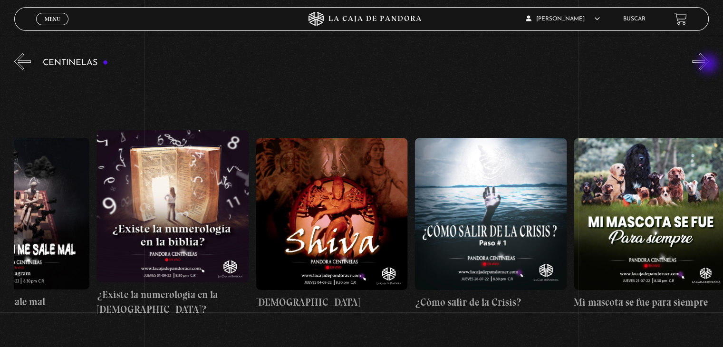
click at [709, 65] on button "»" at bounding box center [700, 61] width 17 height 17
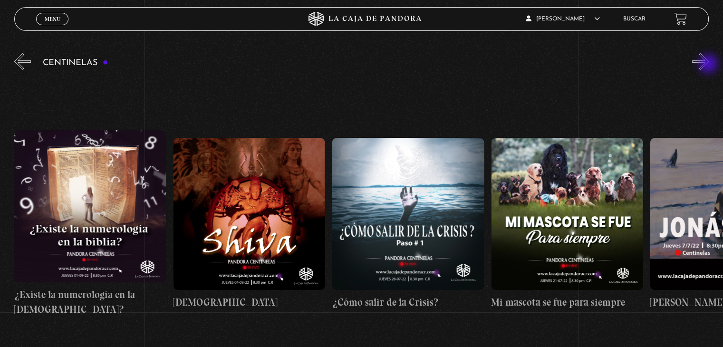
click at [709, 65] on button "»" at bounding box center [700, 61] width 17 height 17
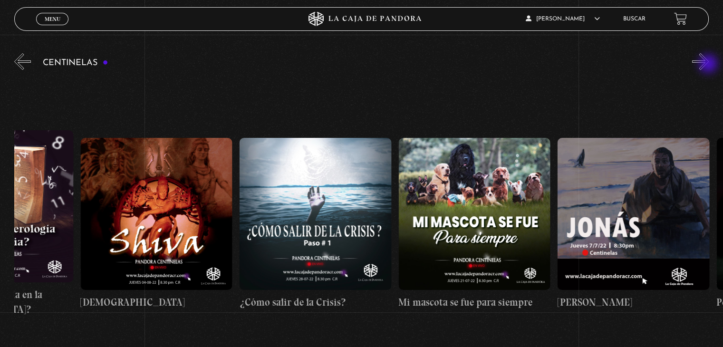
click at [709, 65] on button "»" at bounding box center [700, 61] width 17 height 17
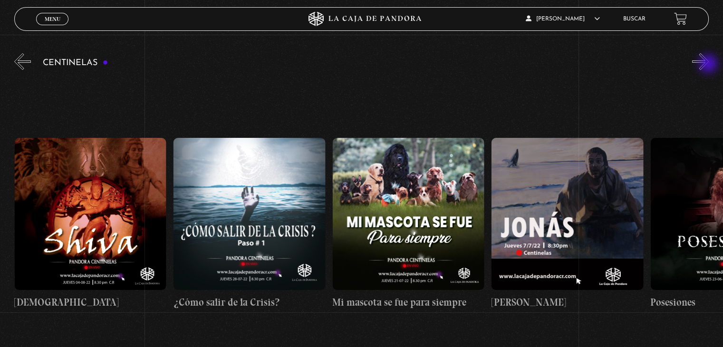
click at [709, 65] on button "»" at bounding box center [700, 61] width 17 height 17
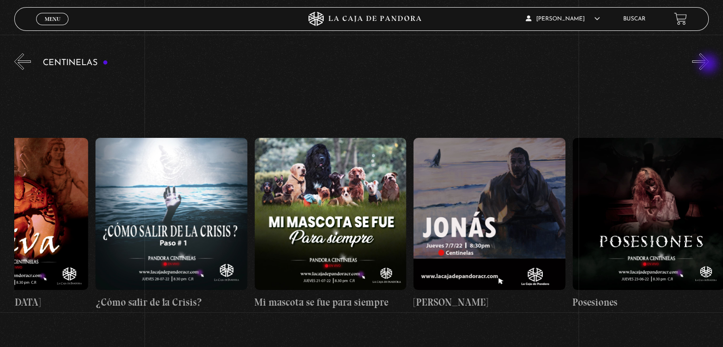
click at [709, 65] on button "»" at bounding box center [700, 61] width 17 height 17
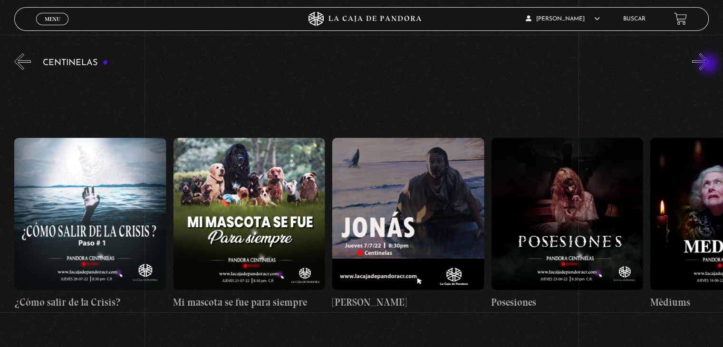
click at [709, 65] on button "»" at bounding box center [700, 61] width 17 height 17
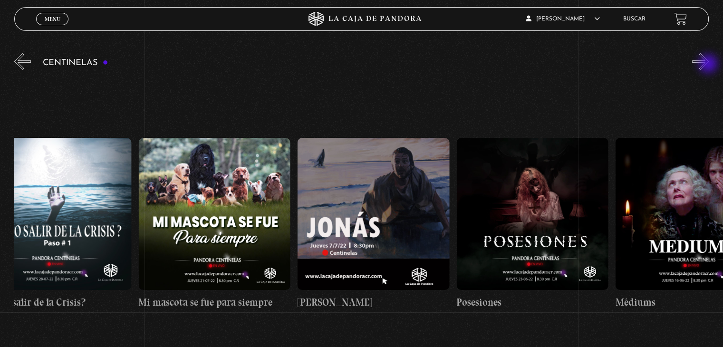
click at [709, 65] on button "»" at bounding box center [700, 61] width 17 height 17
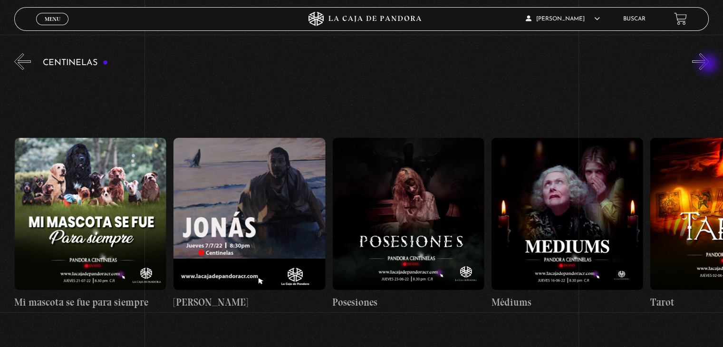
click at [709, 65] on button "»" at bounding box center [700, 61] width 17 height 17
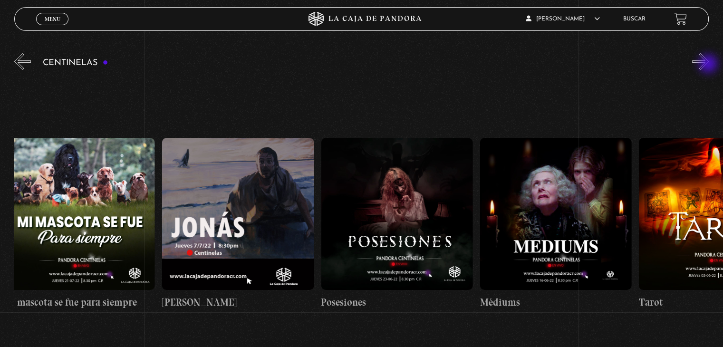
click at [709, 65] on button "»" at bounding box center [700, 61] width 17 height 17
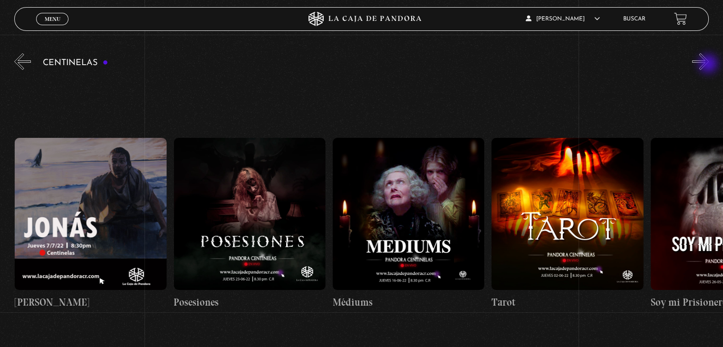
click at [709, 65] on button "»" at bounding box center [700, 61] width 17 height 17
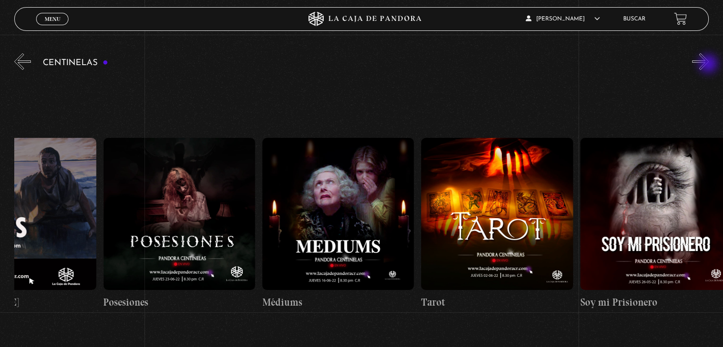
click at [709, 65] on button "»" at bounding box center [700, 61] width 17 height 17
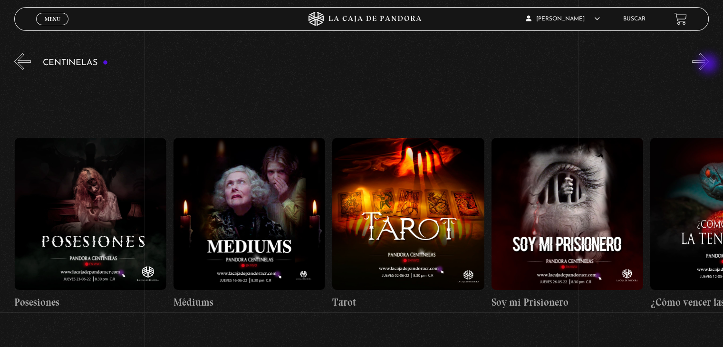
click at [709, 65] on button "»" at bounding box center [700, 61] width 17 height 17
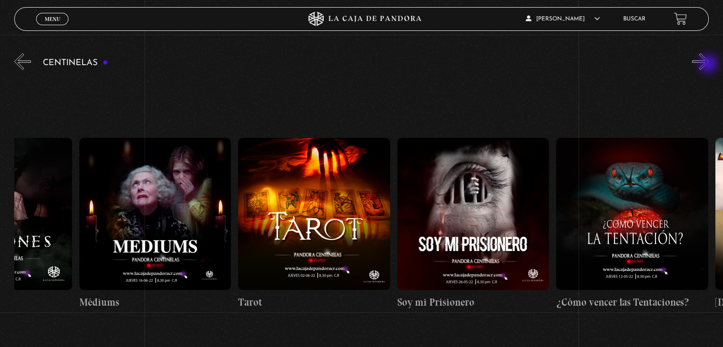
click at [709, 65] on button "»" at bounding box center [700, 61] width 17 height 17
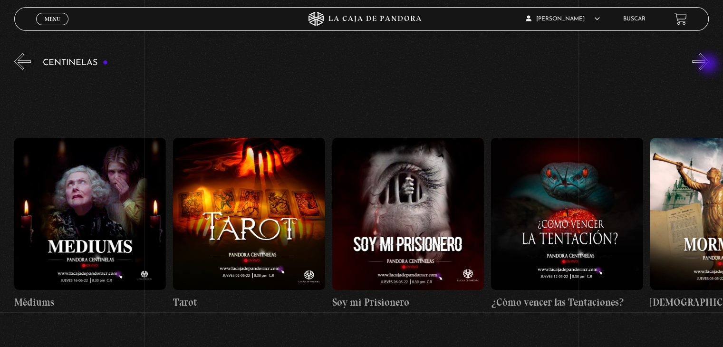
click at [709, 65] on button "»" at bounding box center [700, 61] width 17 height 17
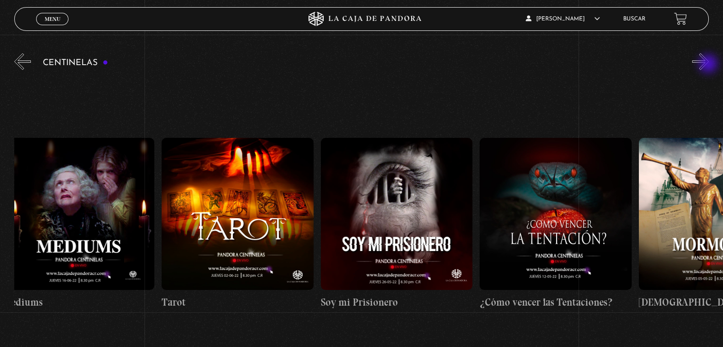
click at [709, 65] on button "»" at bounding box center [700, 61] width 17 height 17
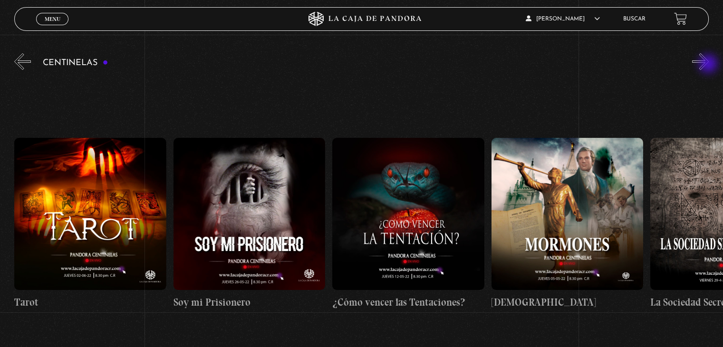
click at [709, 65] on button "»" at bounding box center [700, 61] width 17 height 17
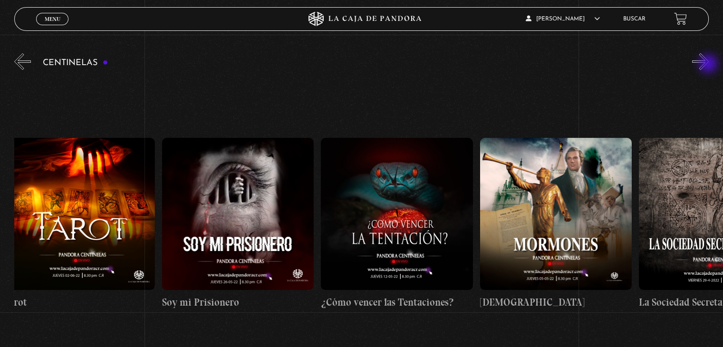
click at [709, 65] on button "»" at bounding box center [700, 61] width 17 height 17
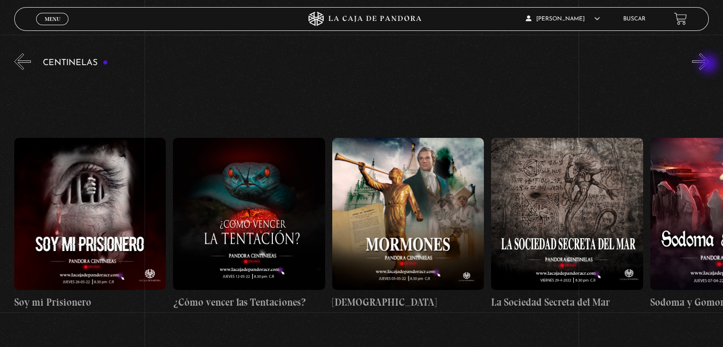
click at [709, 65] on button "»" at bounding box center [700, 61] width 17 height 17
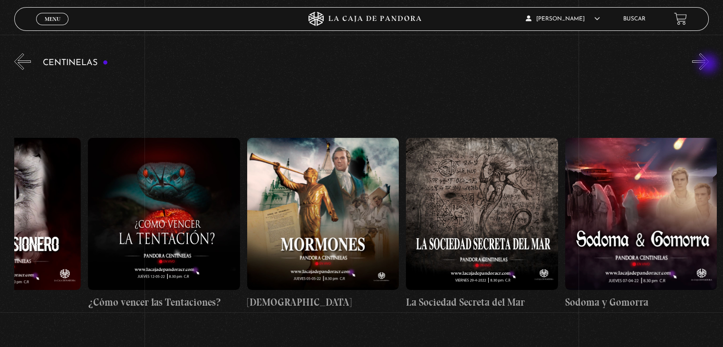
click at [709, 65] on button "»" at bounding box center [700, 61] width 17 height 17
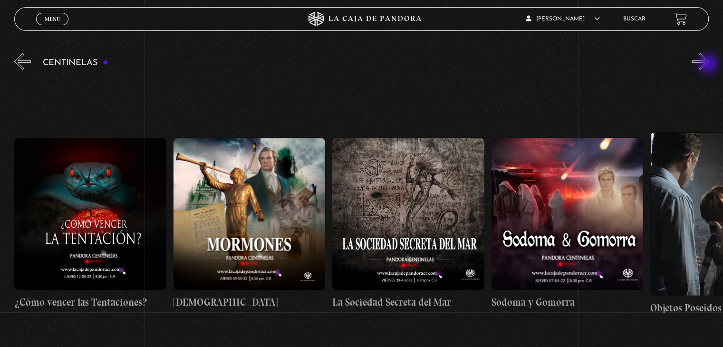
click at [709, 65] on button "»" at bounding box center [700, 61] width 17 height 17
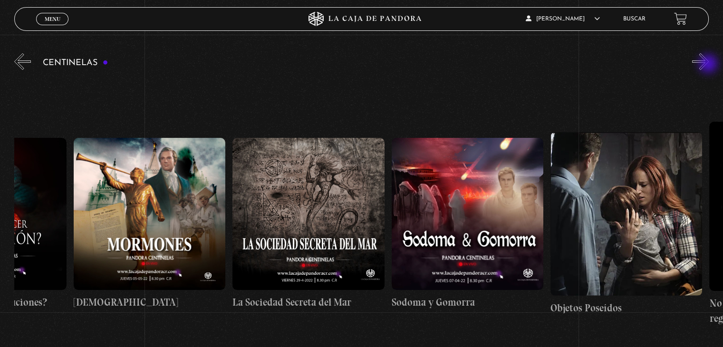
click at [709, 65] on button "»" at bounding box center [700, 61] width 17 height 17
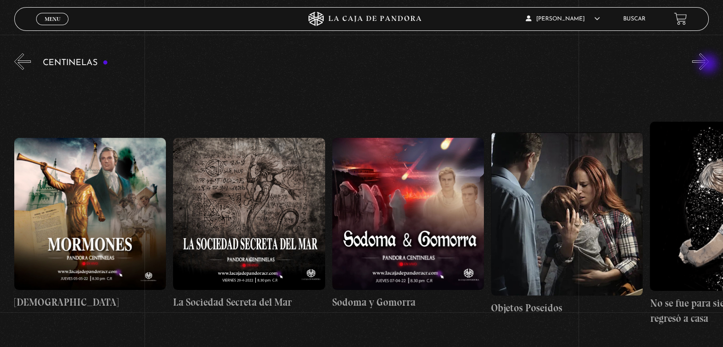
click at [709, 65] on button "»" at bounding box center [700, 61] width 17 height 17
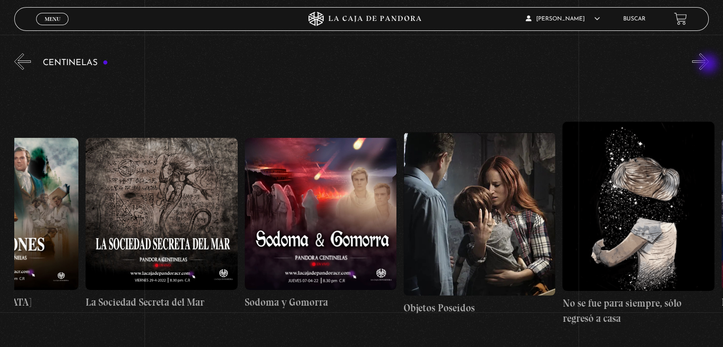
click at [709, 65] on button "»" at bounding box center [700, 61] width 17 height 17
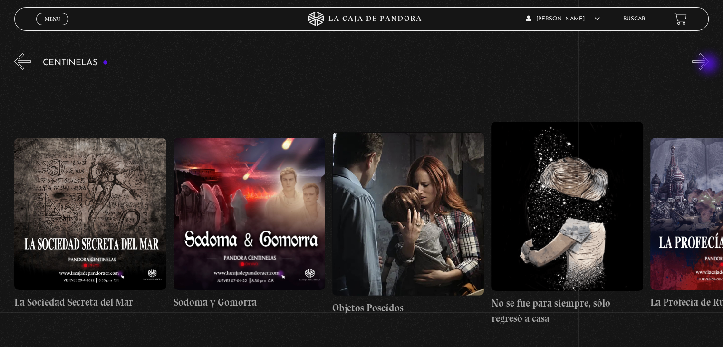
click at [709, 65] on button "»" at bounding box center [700, 61] width 17 height 17
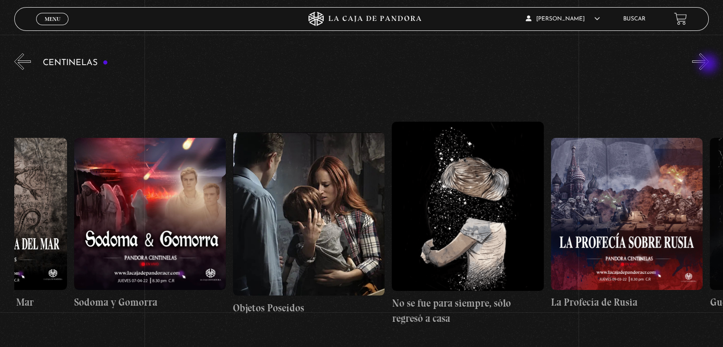
click at [709, 65] on button "»" at bounding box center [700, 61] width 17 height 17
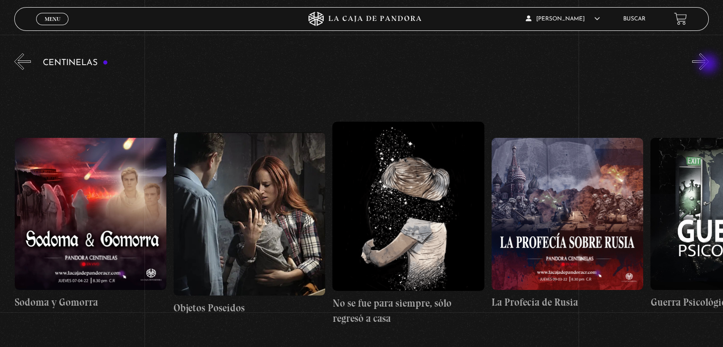
click at [709, 65] on button "»" at bounding box center [700, 61] width 17 height 17
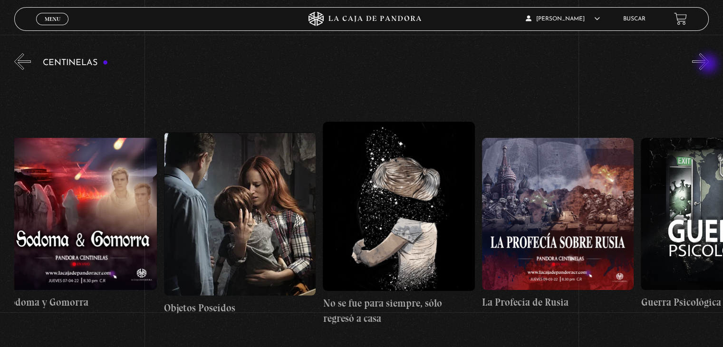
click at [709, 65] on button "»" at bounding box center [700, 61] width 17 height 17
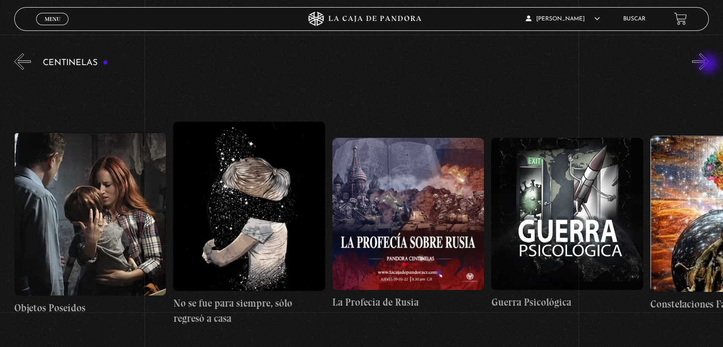
click at [709, 65] on button "»" at bounding box center [700, 61] width 17 height 17
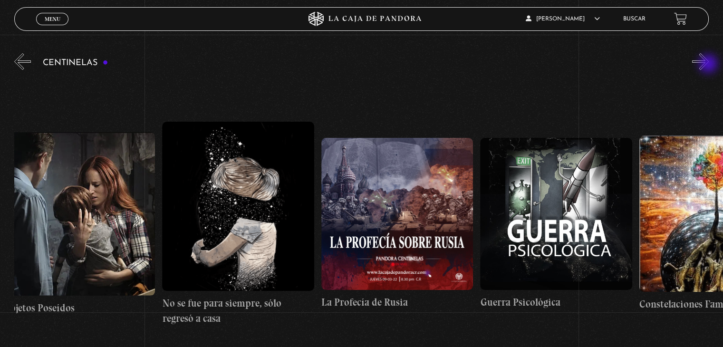
click at [709, 65] on button "»" at bounding box center [700, 61] width 17 height 17
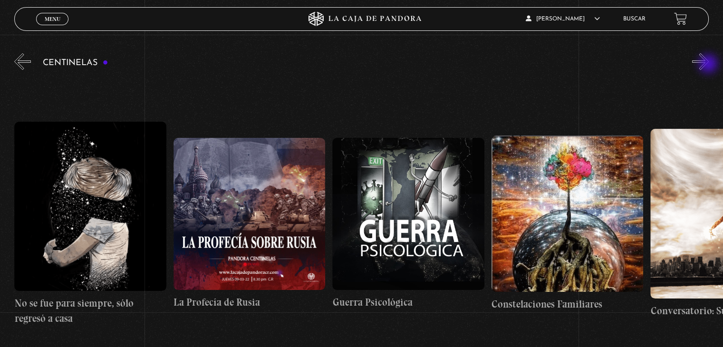
click at [709, 65] on button "»" at bounding box center [700, 61] width 17 height 17
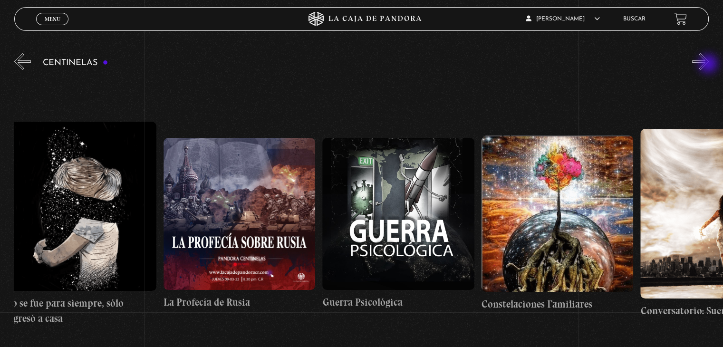
click at [709, 65] on button "»" at bounding box center [700, 61] width 17 height 17
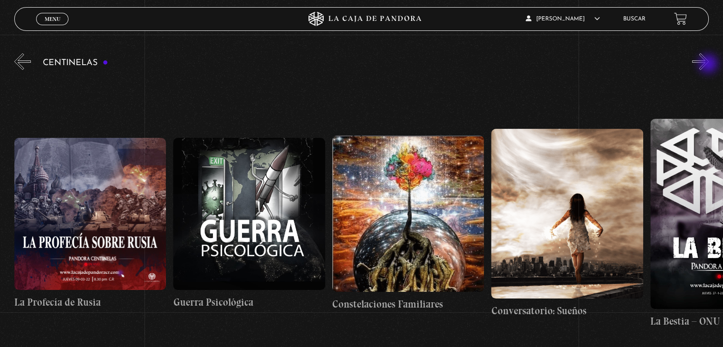
click at [709, 65] on button "»" at bounding box center [700, 61] width 17 height 17
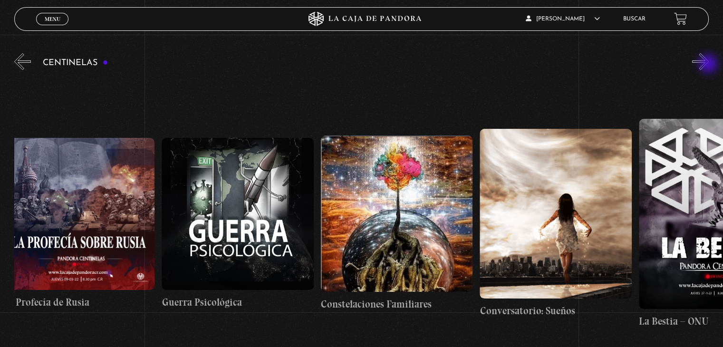
click at [709, 65] on button "»" at bounding box center [700, 61] width 17 height 17
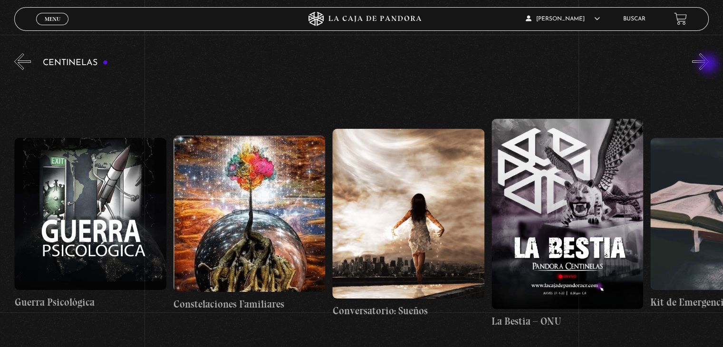
click at [709, 65] on button "»" at bounding box center [700, 61] width 17 height 17
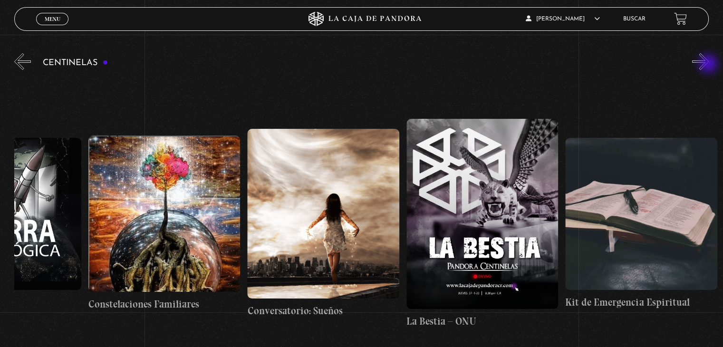
click at [709, 65] on button "»" at bounding box center [700, 61] width 17 height 17
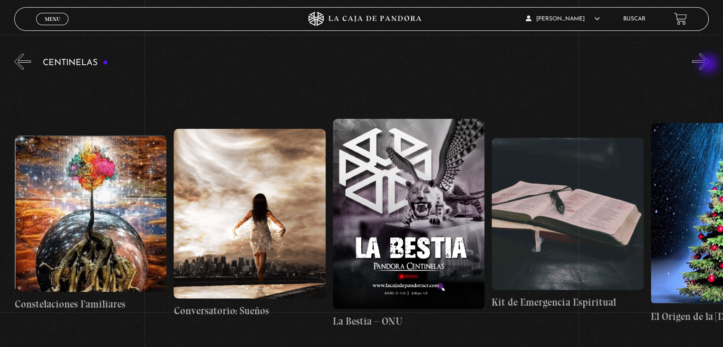
click at [709, 65] on button "»" at bounding box center [700, 61] width 17 height 17
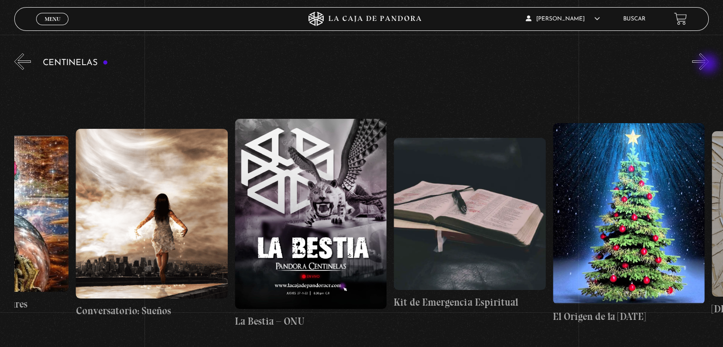
click at [709, 65] on button "»" at bounding box center [700, 61] width 17 height 17
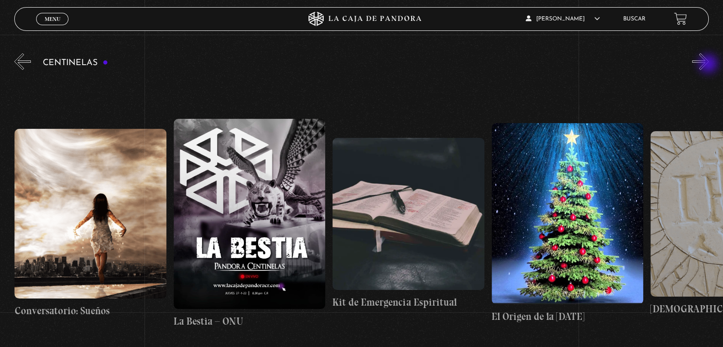
click at [709, 65] on button "»" at bounding box center [700, 61] width 17 height 17
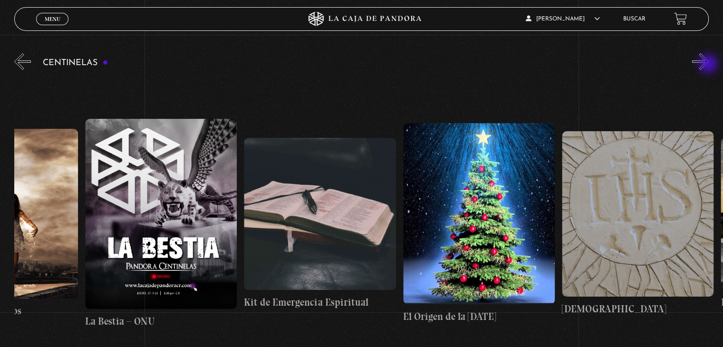
click at [709, 65] on button "»" at bounding box center [700, 61] width 17 height 17
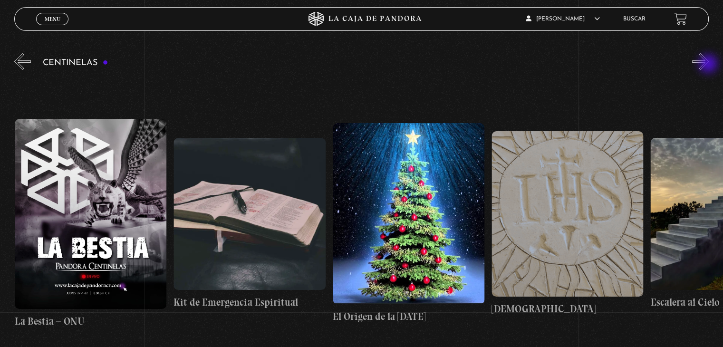
click at [709, 65] on button "»" at bounding box center [700, 61] width 17 height 17
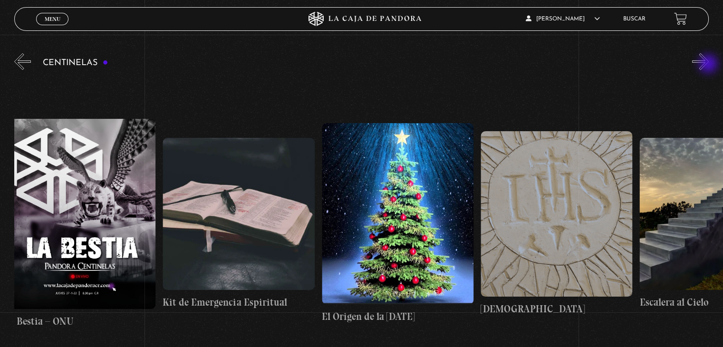
click at [709, 65] on button "»" at bounding box center [700, 61] width 17 height 17
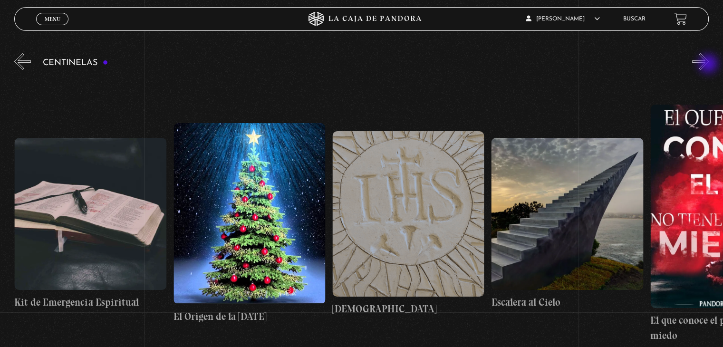
click at [709, 65] on button "»" at bounding box center [700, 61] width 17 height 17
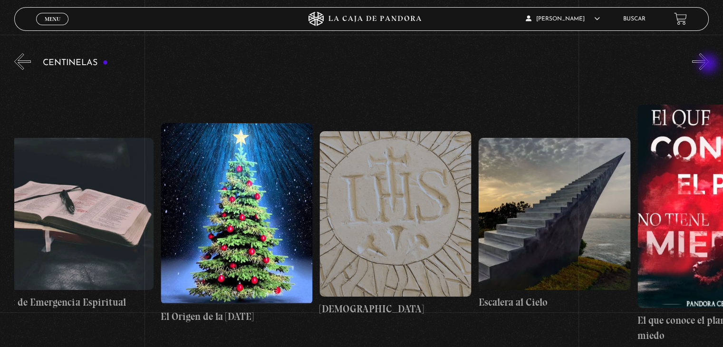
click at [709, 65] on button "»" at bounding box center [700, 61] width 17 height 17
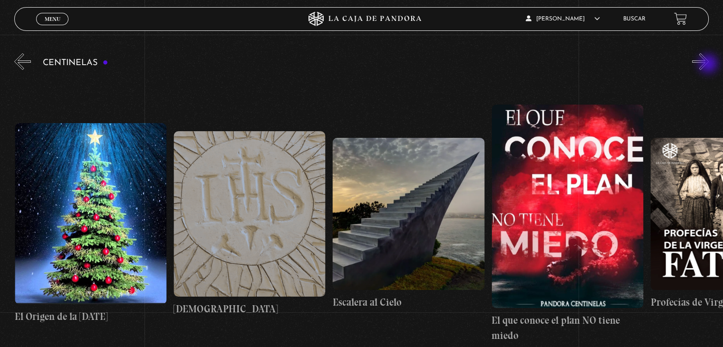
click at [709, 65] on button "»" at bounding box center [700, 61] width 17 height 17
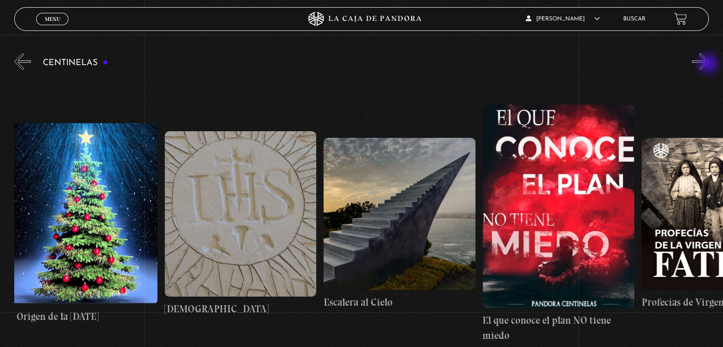
click at [709, 65] on button "»" at bounding box center [700, 61] width 17 height 17
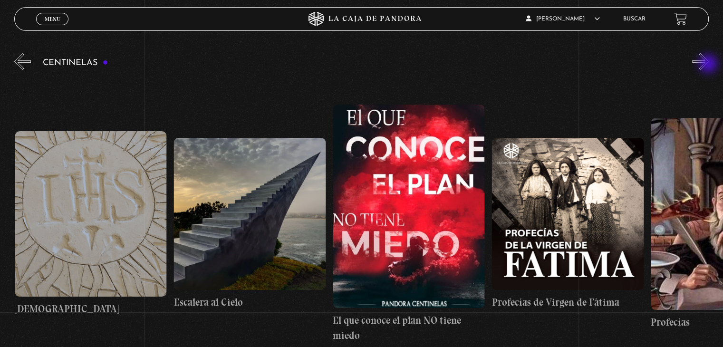
click at [709, 65] on button "»" at bounding box center [700, 61] width 17 height 17
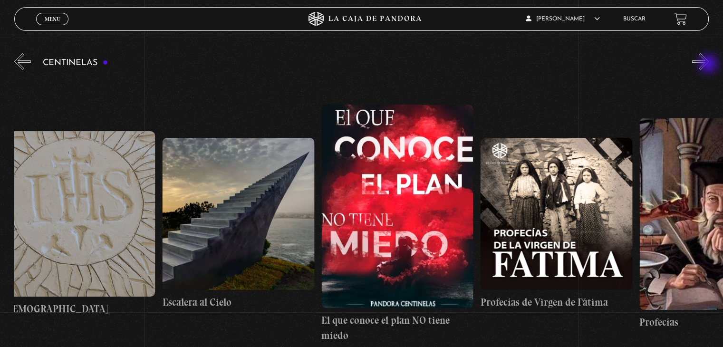
click at [709, 65] on button "»" at bounding box center [700, 61] width 17 height 17
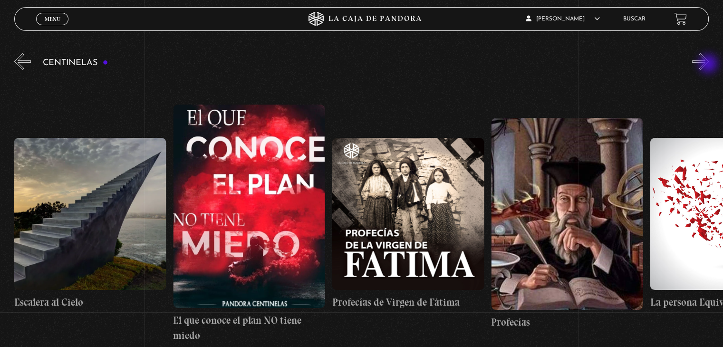
click at [709, 65] on button "»" at bounding box center [700, 61] width 17 height 17
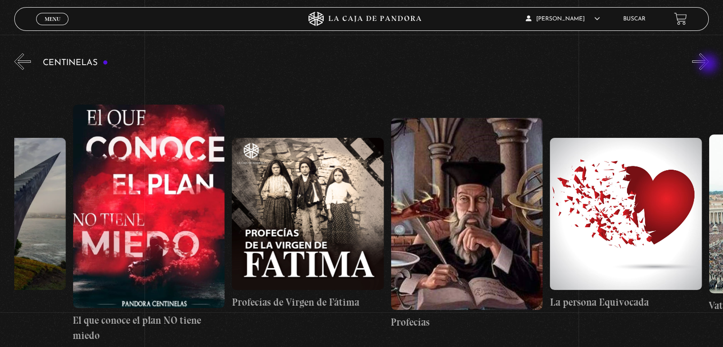
click at [709, 65] on button "»" at bounding box center [700, 61] width 17 height 17
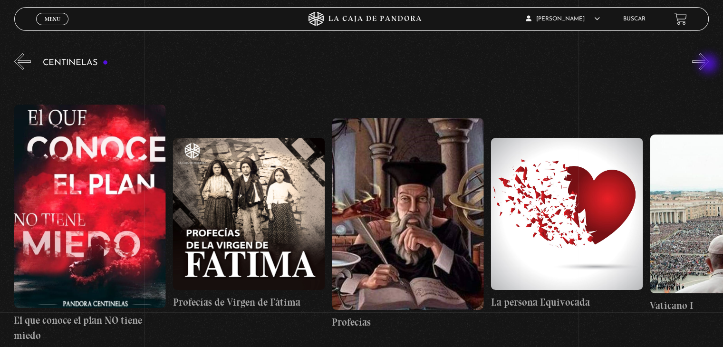
click at [709, 65] on button "»" at bounding box center [700, 61] width 17 height 17
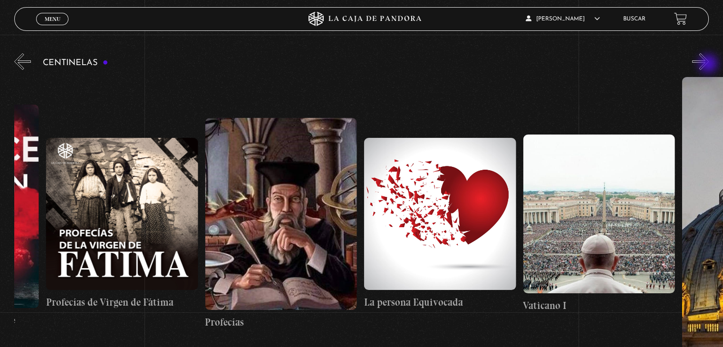
click at [709, 65] on button "»" at bounding box center [700, 61] width 17 height 17
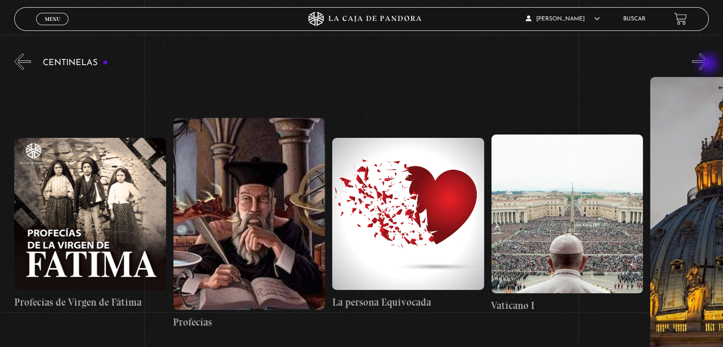
click at [709, 65] on button "»" at bounding box center [700, 61] width 17 height 17
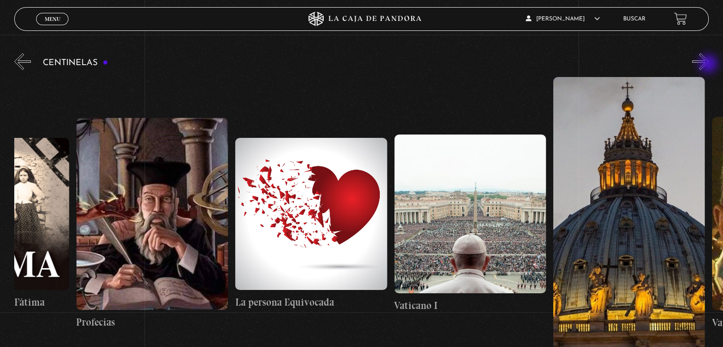
click at [709, 65] on button "»" at bounding box center [700, 61] width 17 height 17
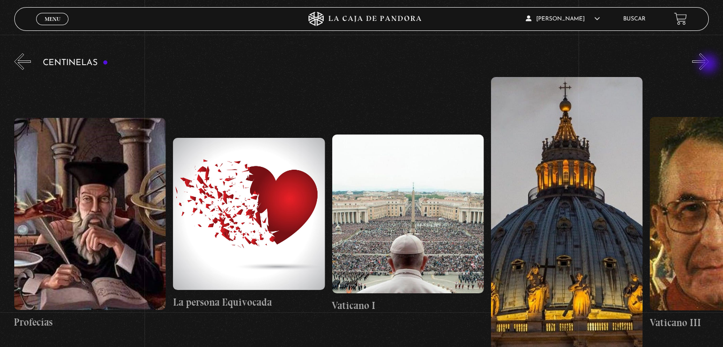
click at [709, 65] on button "»" at bounding box center [700, 61] width 17 height 17
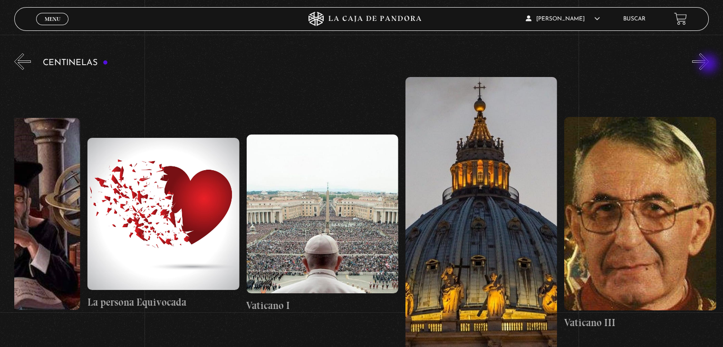
click at [709, 65] on button "»" at bounding box center [700, 61] width 17 height 17
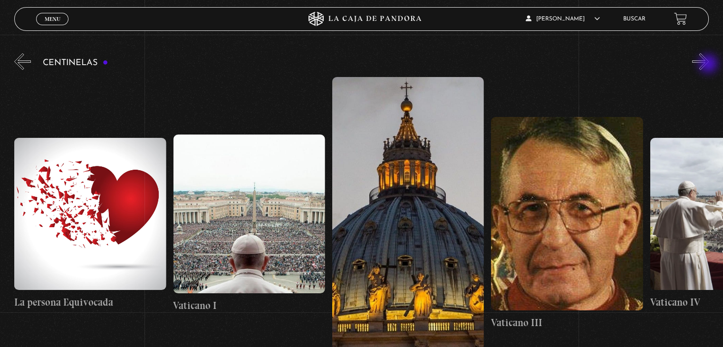
click at [709, 65] on button "»" at bounding box center [700, 61] width 17 height 17
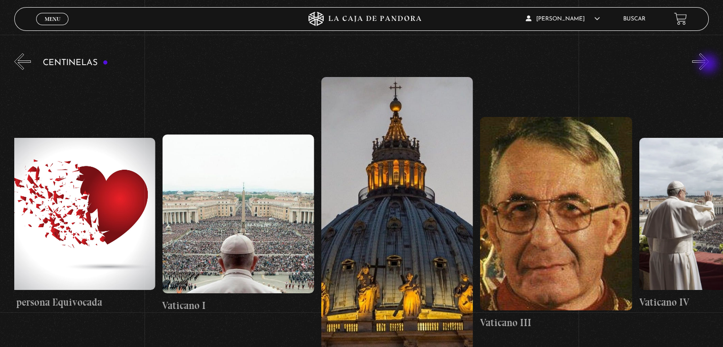
click at [709, 65] on button "»" at bounding box center [700, 61] width 17 height 17
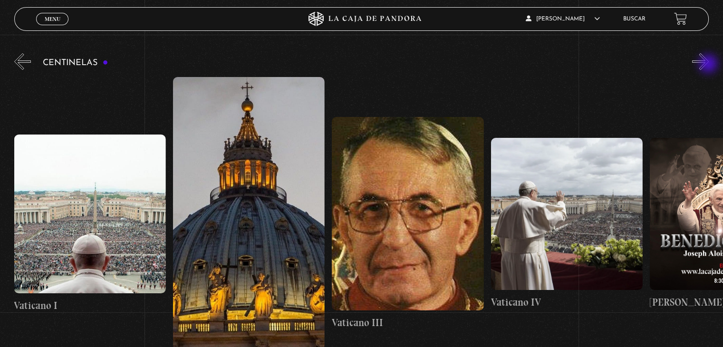
click at [709, 65] on button "»" at bounding box center [700, 61] width 17 height 17
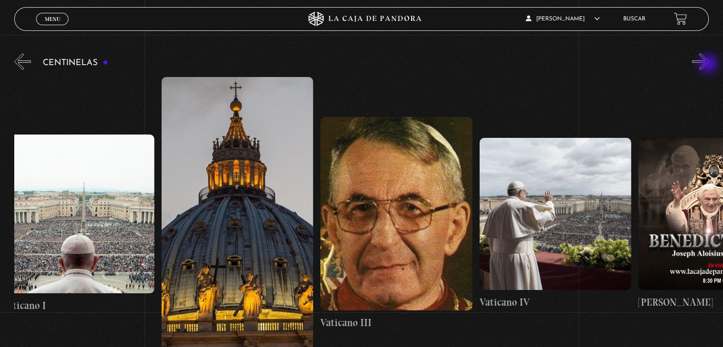
click at [709, 65] on button "»" at bounding box center [700, 61] width 17 height 17
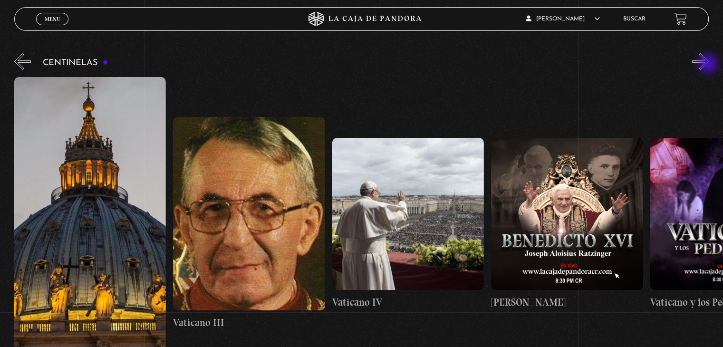
click at [709, 65] on button "»" at bounding box center [700, 61] width 17 height 17
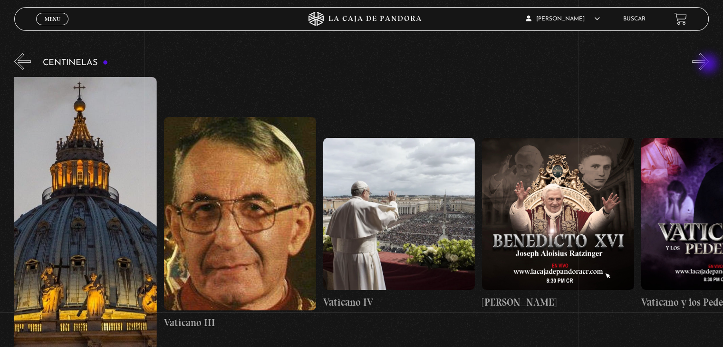
click at [709, 65] on button "»" at bounding box center [700, 61] width 17 height 17
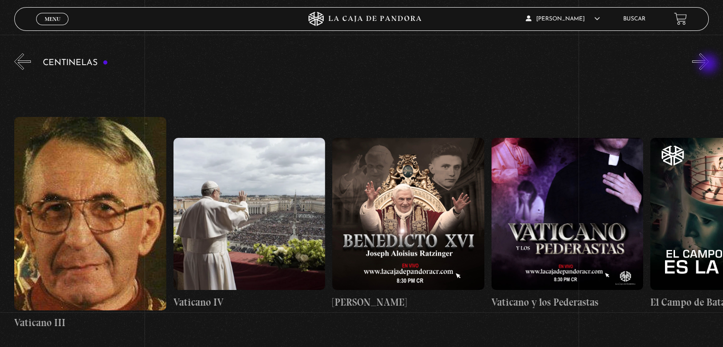
click at [709, 65] on button "»" at bounding box center [700, 61] width 17 height 17
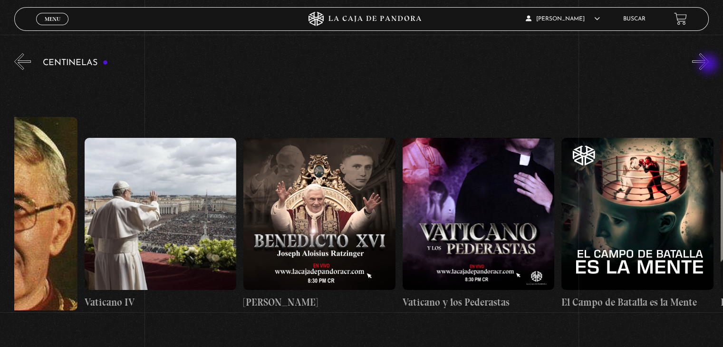
click at [709, 65] on button "»" at bounding box center [700, 61] width 17 height 17
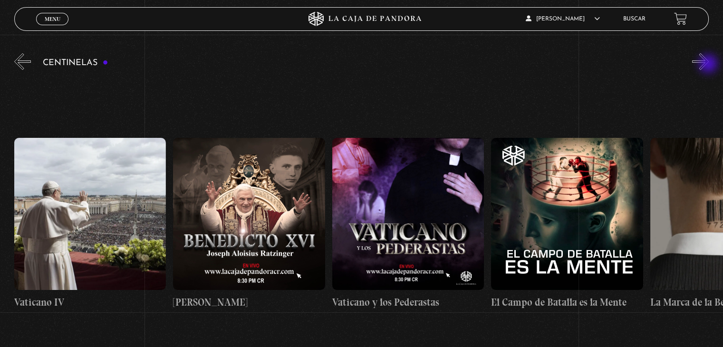
click at [709, 65] on button "»" at bounding box center [700, 61] width 17 height 17
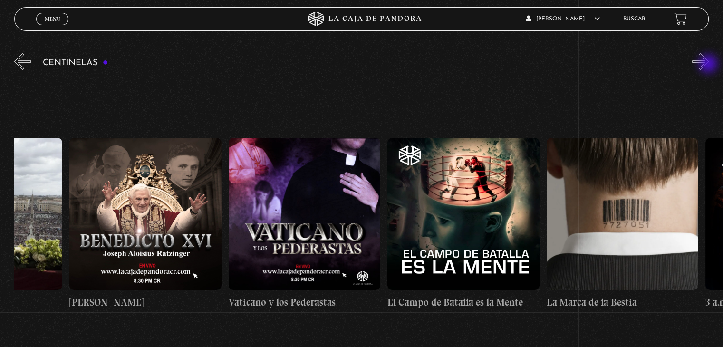
click at [709, 65] on button "»" at bounding box center [700, 61] width 17 height 17
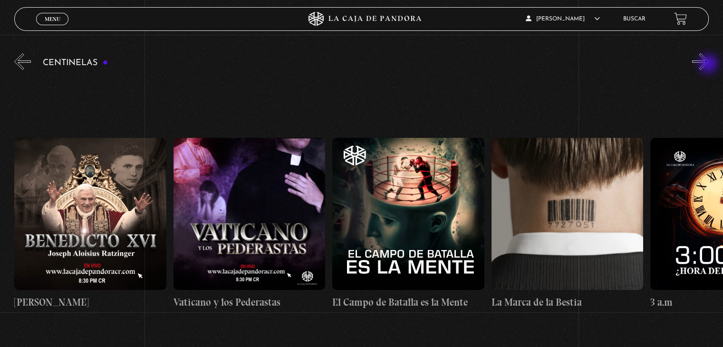
click at [709, 65] on button "»" at bounding box center [700, 61] width 17 height 17
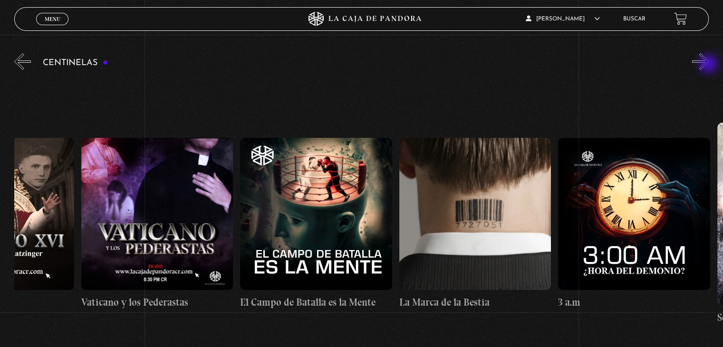
click at [709, 65] on button "»" at bounding box center [700, 61] width 17 height 17
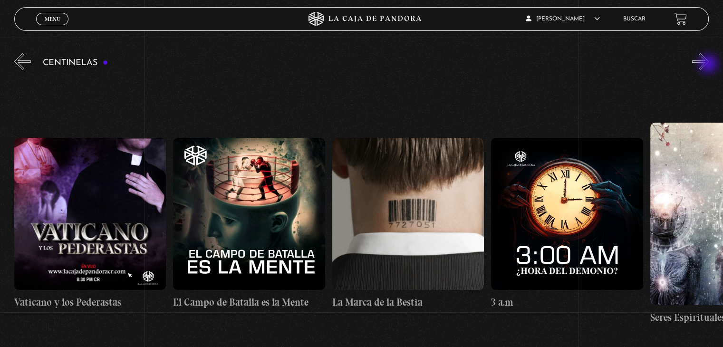
click at [709, 65] on button "»" at bounding box center [700, 61] width 17 height 17
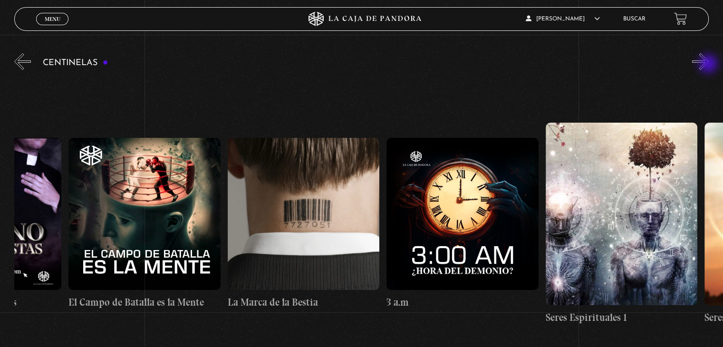
click at [709, 65] on button "»" at bounding box center [700, 61] width 17 height 17
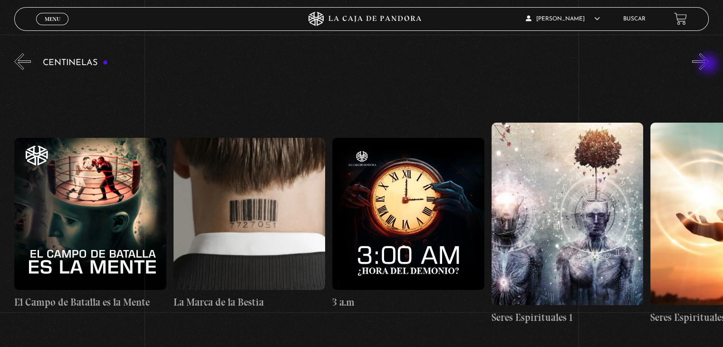
click at [709, 65] on button "»" at bounding box center [700, 61] width 17 height 17
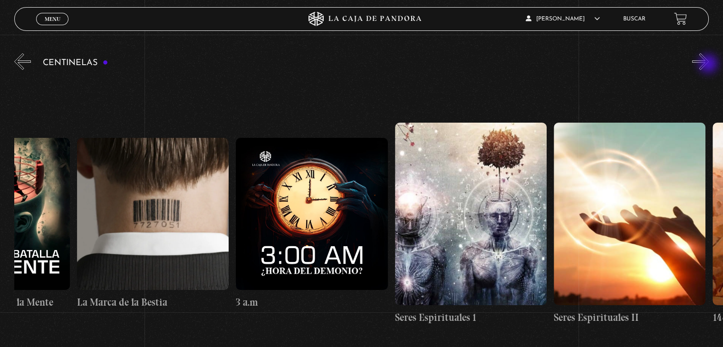
click at [709, 65] on button "»" at bounding box center [700, 61] width 17 height 17
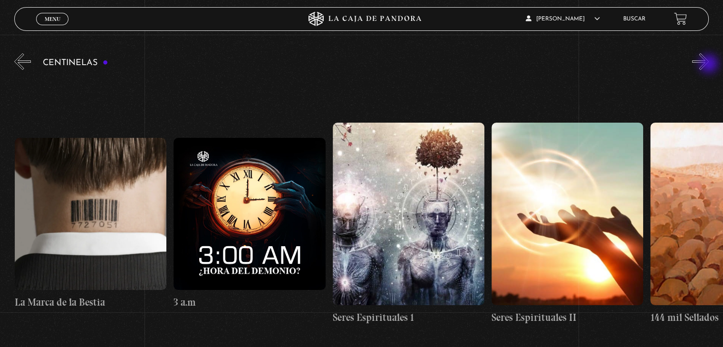
click at [709, 65] on button "»" at bounding box center [700, 61] width 17 height 17
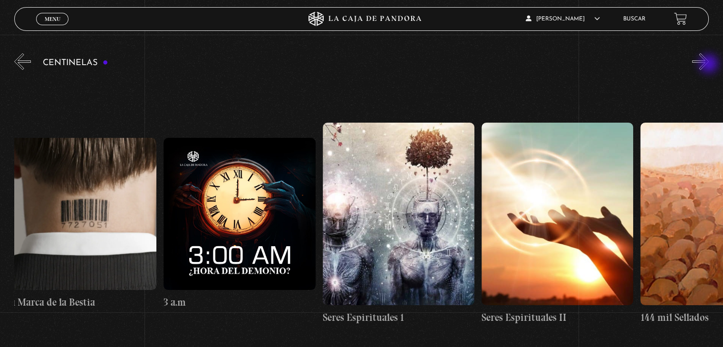
click at [709, 65] on button "»" at bounding box center [700, 61] width 17 height 17
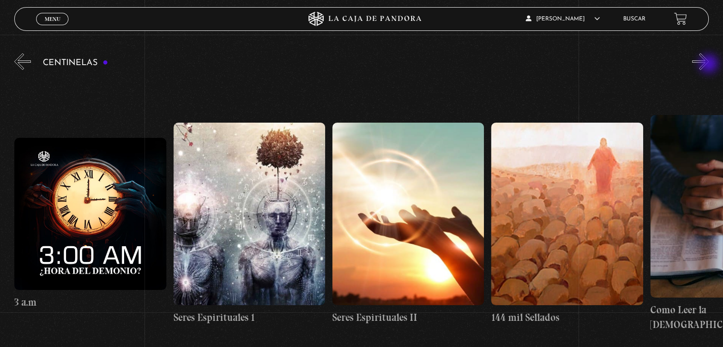
click at [709, 65] on button "»" at bounding box center [700, 61] width 17 height 17
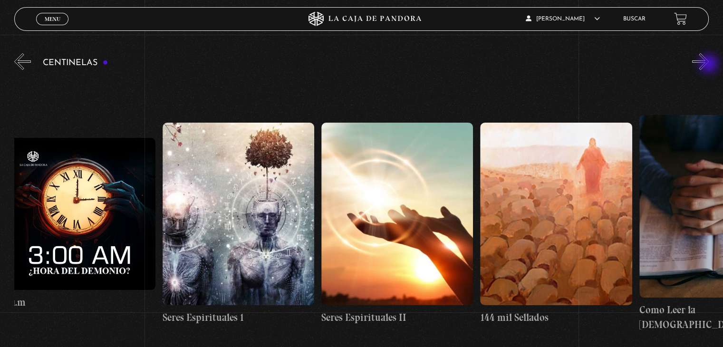
click at [709, 65] on button "»" at bounding box center [700, 61] width 17 height 17
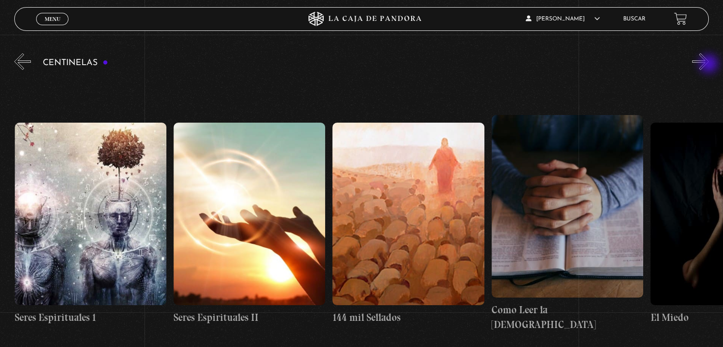
click at [709, 65] on button "»" at bounding box center [700, 61] width 17 height 17
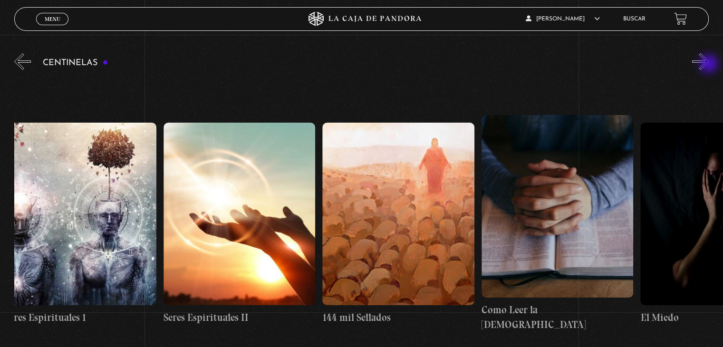
click at [709, 65] on button "»" at bounding box center [700, 61] width 17 height 17
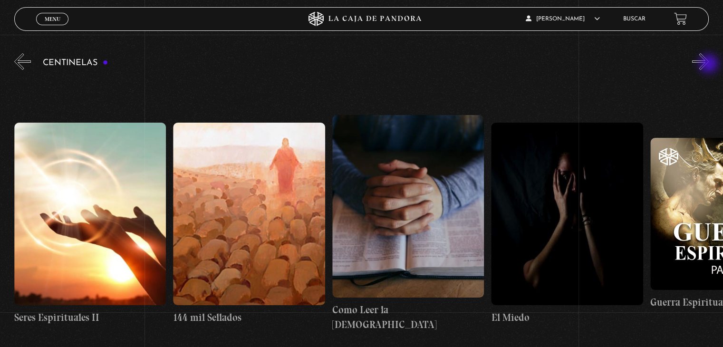
click at [709, 65] on button "»" at bounding box center [700, 61] width 17 height 17
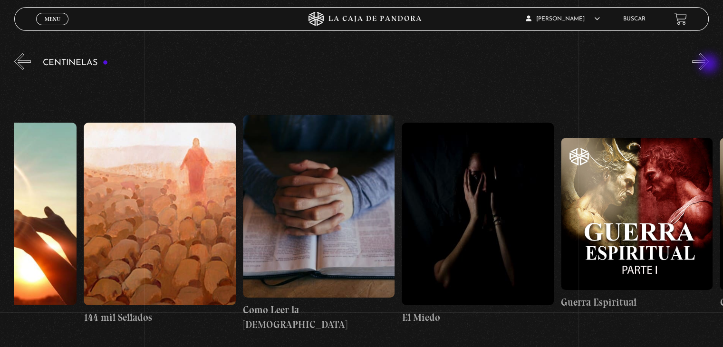
click at [709, 65] on button "»" at bounding box center [700, 61] width 17 height 17
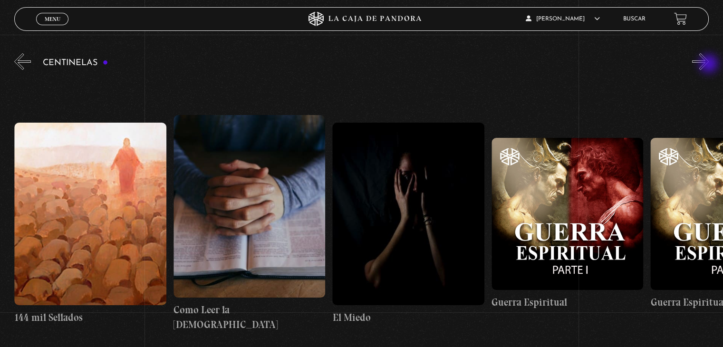
click at [709, 65] on button "»" at bounding box center [700, 61] width 17 height 17
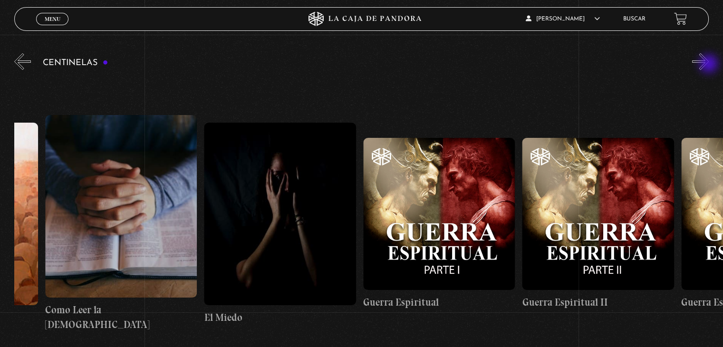
click at [709, 65] on button "»" at bounding box center [700, 61] width 17 height 17
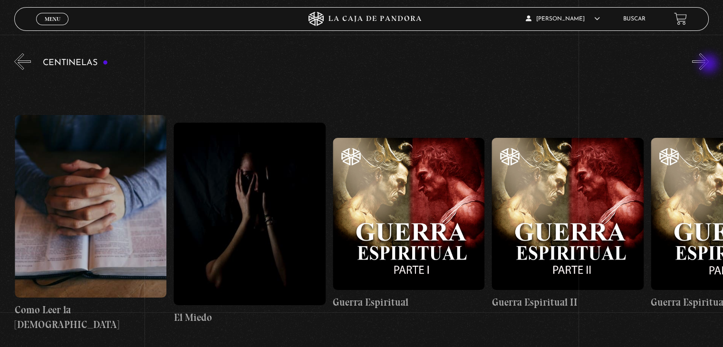
click at [709, 65] on button "»" at bounding box center [700, 61] width 17 height 17
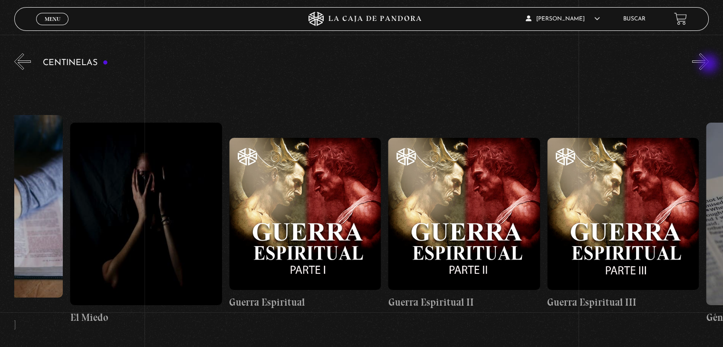
click at [709, 65] on button "»" at bounding box center [700, 61] width 17 height 17
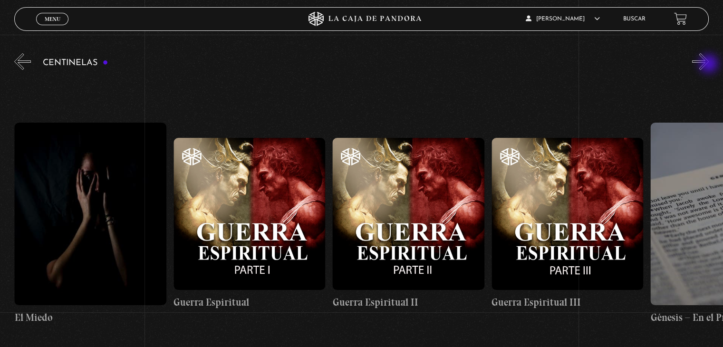
click at [709, 65] on button "»" at bounding box center [700, 61] width 17 height 17
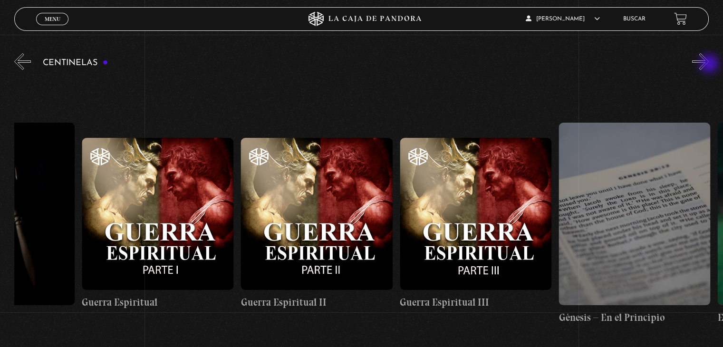
click at [709, 65] on button "»" at bounding box center [700, 61] width 17 height 17
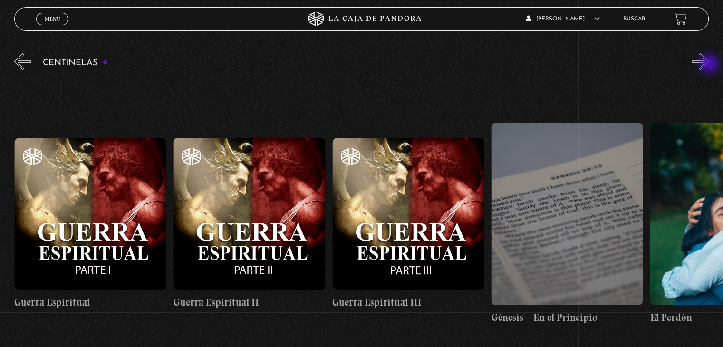
click at [709, 65] on button "»" at bounding box center [700, 61] width 17 height 17
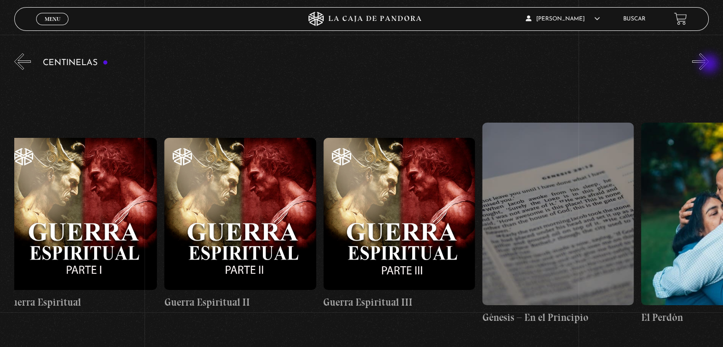
click at [709, 65] on button "»" at bounding box center [700, 61] width 17 height 17
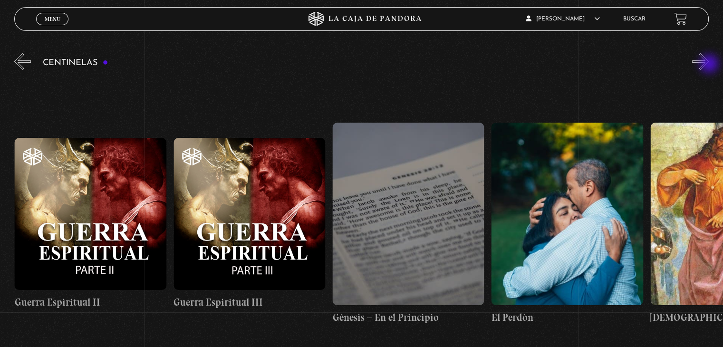
click at [709, 65] on button "»" at bounding box center [700, 61] width 17 height 17
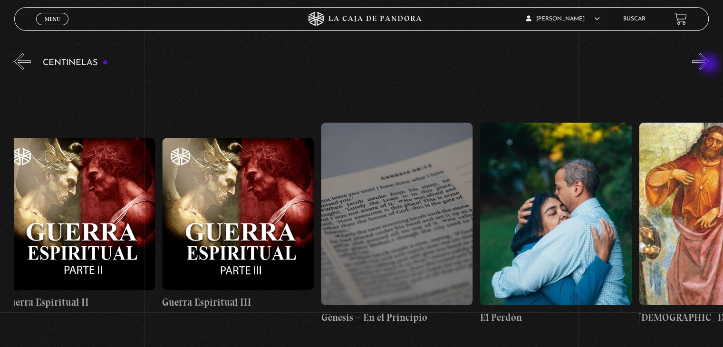
click at [709, 65] on button "»" at bounding box center [700, 61] width 17 height 17
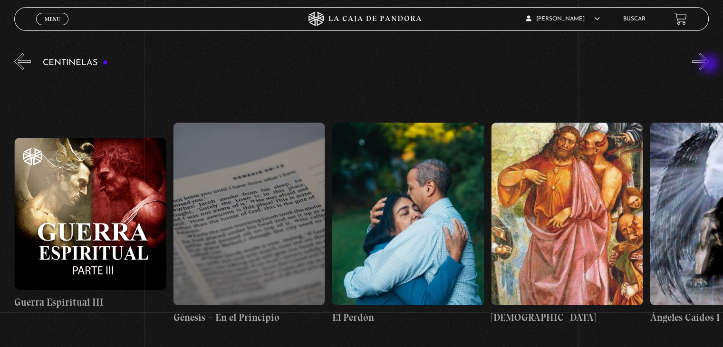
click at [709, 65] on button "»" at bounding box center [700, 61] width 17 height 17
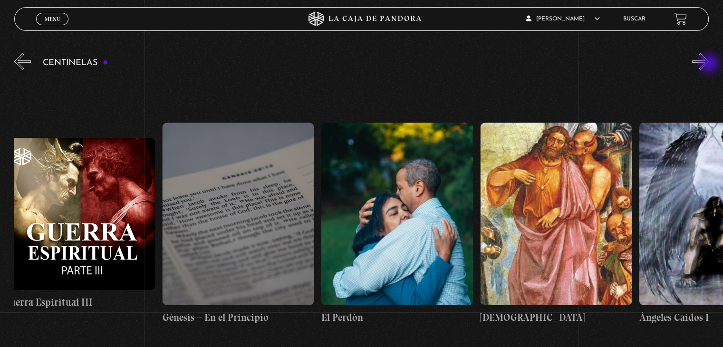
click at [709, 65] on button "»" at bounding box center [700, 61] width 17 height 17
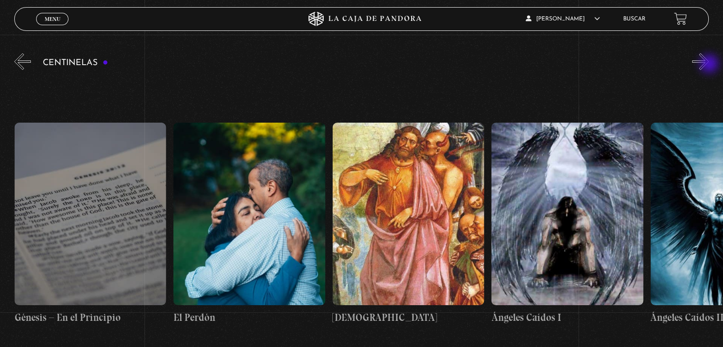
click at [709, 65] on button "»" at bounding box center [700, 61] width 17 height 17
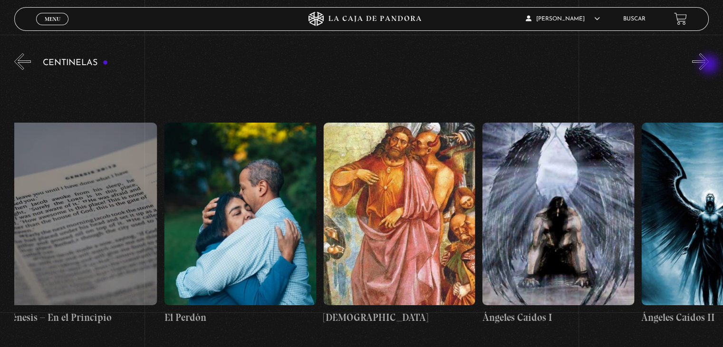
click at [709, 65] on button "»" at bounding box center [700, 61] width 17 height 17
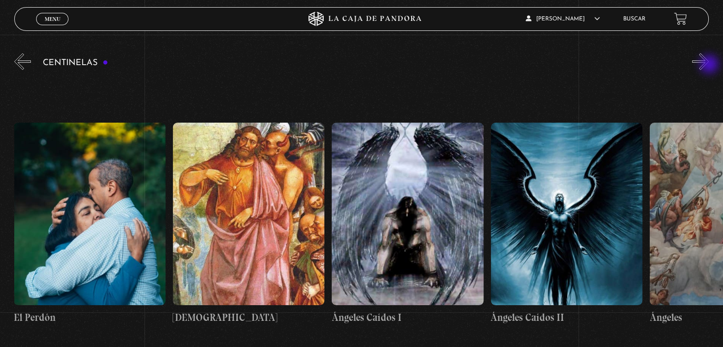
click at [709, 65] on button "»" at bounding box center [700, 61] width 17 height 17
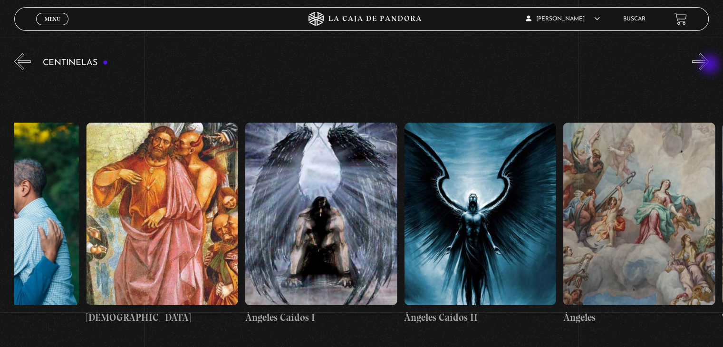
click at [709, 65] on button "»" at bounding box center [700, 61] width 17 height 17
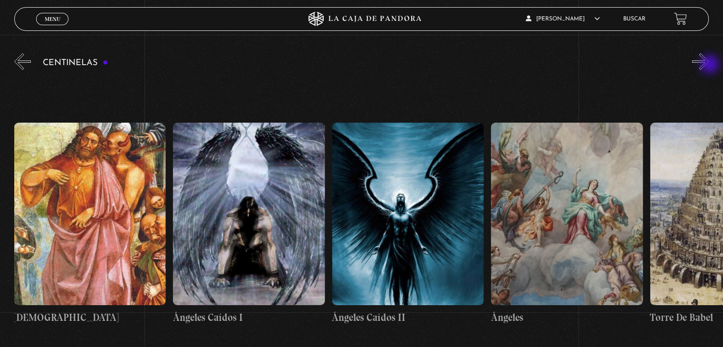
click at [709, 65] on button "»" at bounding box center [700, 61] width 17 height 17
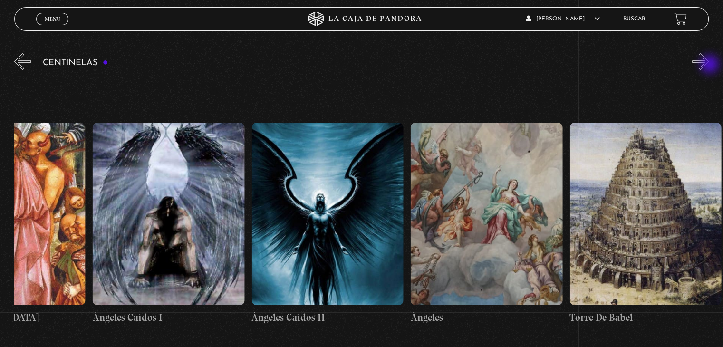
click at [709, 65] on button "»" at bounding box center [700, 61] width 17 height 17
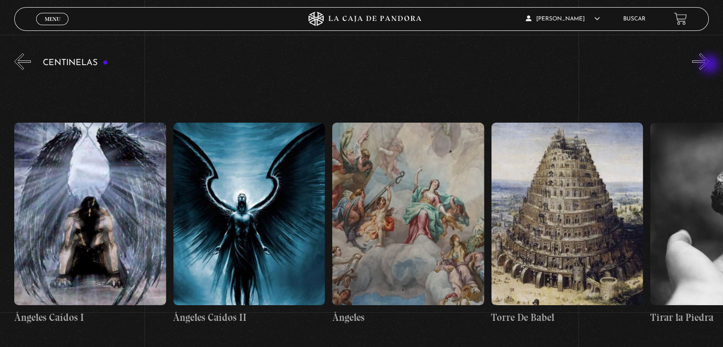
click at [709, 65] on button "»" at bounding box center [700, 61] width 17 height 17
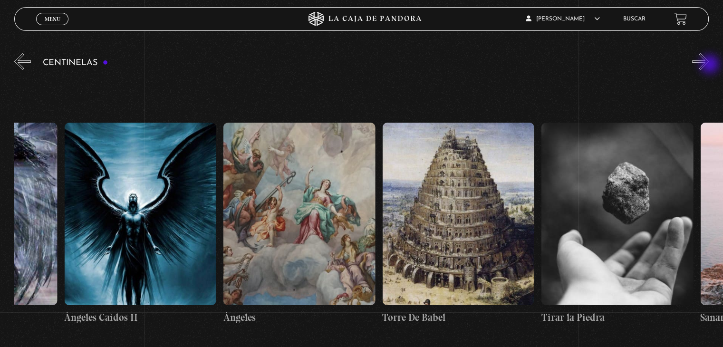
click at [709, 65] on button "»" at bounding box center [700, 61] width 17 height 17
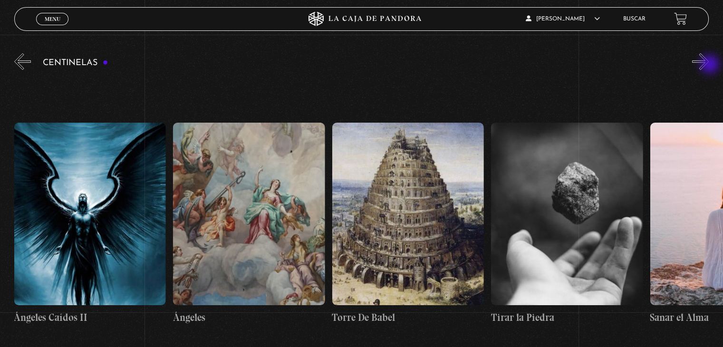
click at [709, 65] on button "»" at bounding box center [700, 61] width 17 height 17
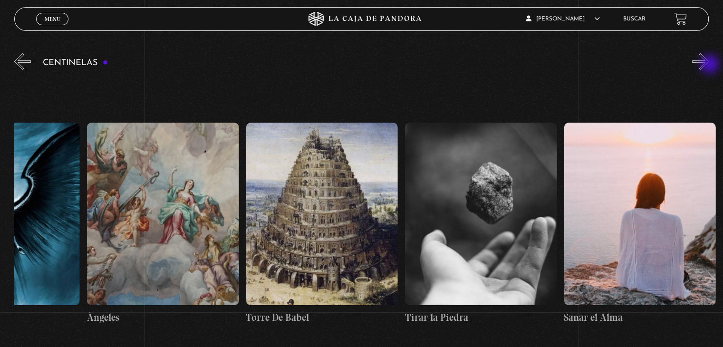
click at [709, 65] on button "»" at bounding box center [700, 61] width 17 height 17
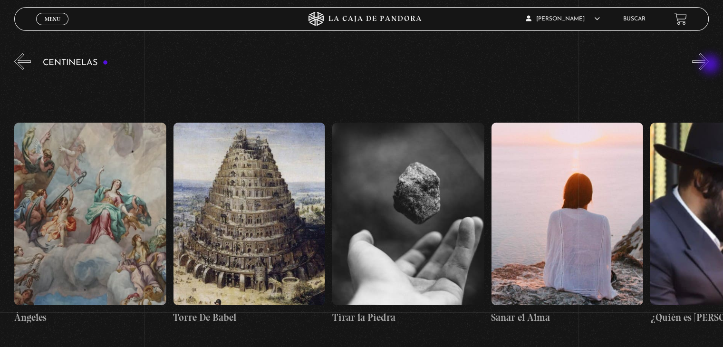
click at [709, 65] on button "»" at bounding box center [700, 61] width 17 height 17
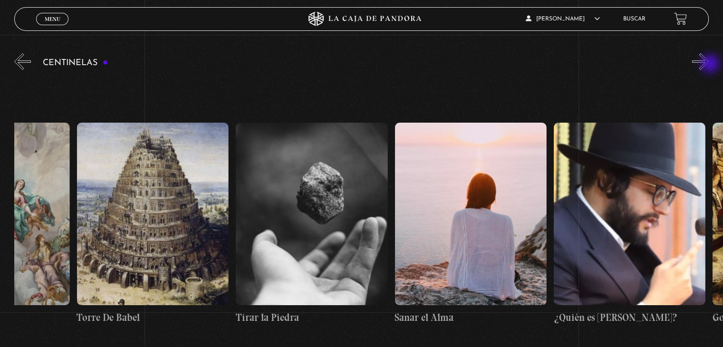
click at [709, 65] on button "»" at bounding box center [700, 61] width 17 height 17
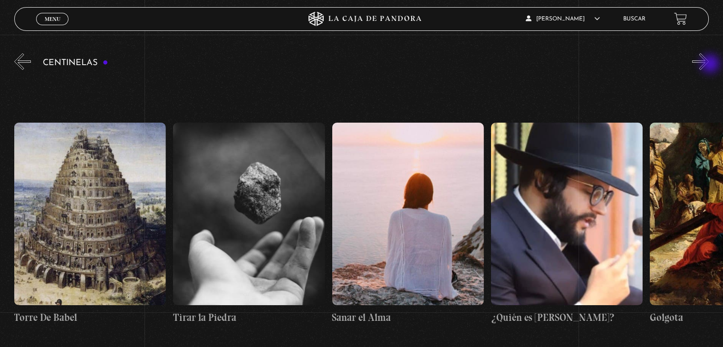
click at [709, 65] on button "»" at bounding box center [700, 61] width 17 height 17
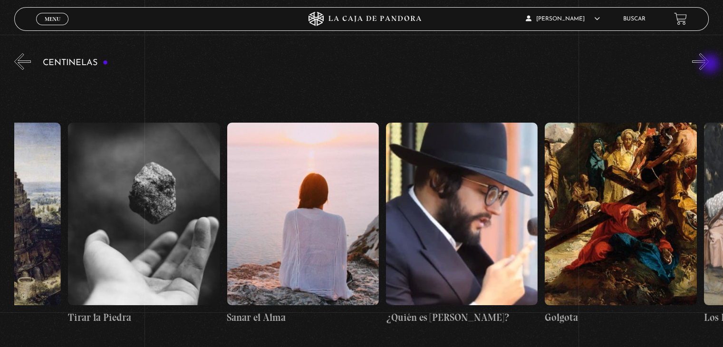
click at [709, 65] on button "»" at bounding box center [700, 61] width 17 height 17
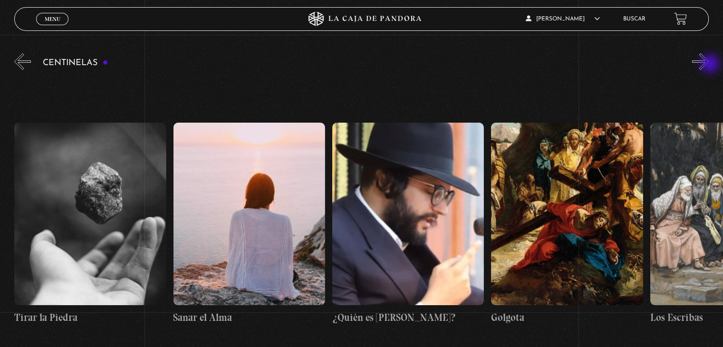
click at [709, 65] on button "»" at bounding box center [700, 61] width 17 height 17
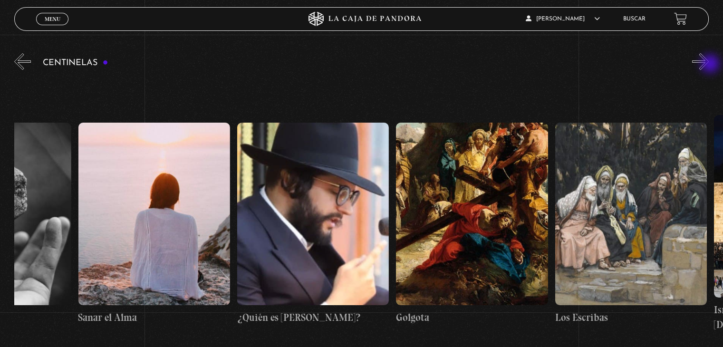
click at [709, 65] on button "»" at bounding box center [700, 61] width 17 height 17
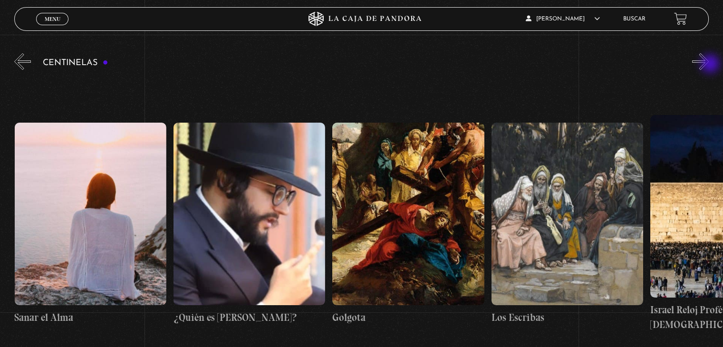
click at [709, 65] on button "»" at bounding box center [700, 61] width 17 height 17
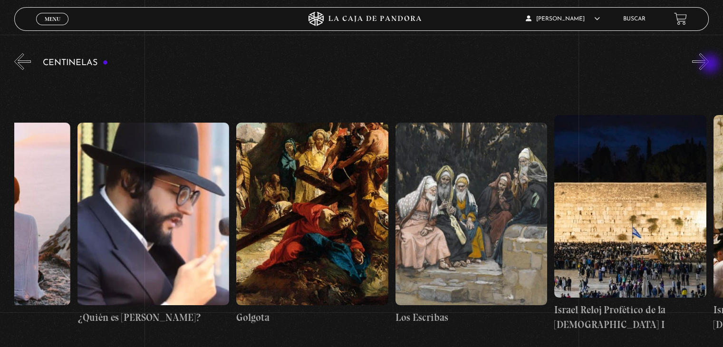
click at [709, 65] on button "»" at bounding box center [700, 61] width 17 height 17
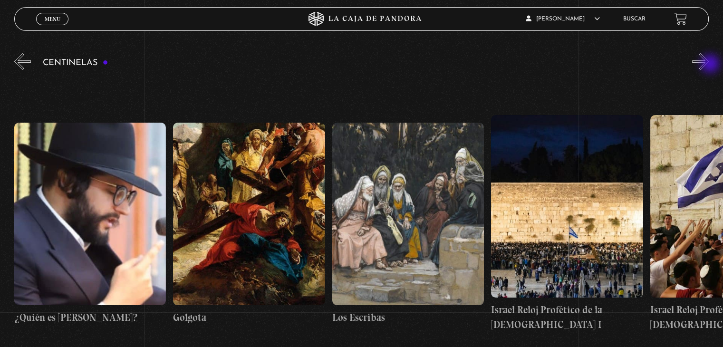
click at [709, 65] on button "»" at bounding box center [700, 61] width 17 height 17
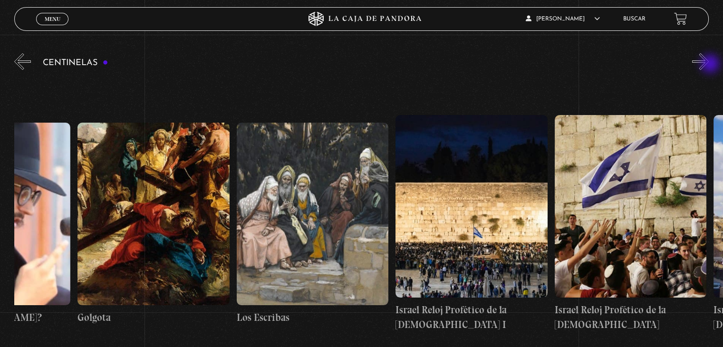
click at [709, 65] on button "»" at bounding box center [700, 61] width 17 height 17
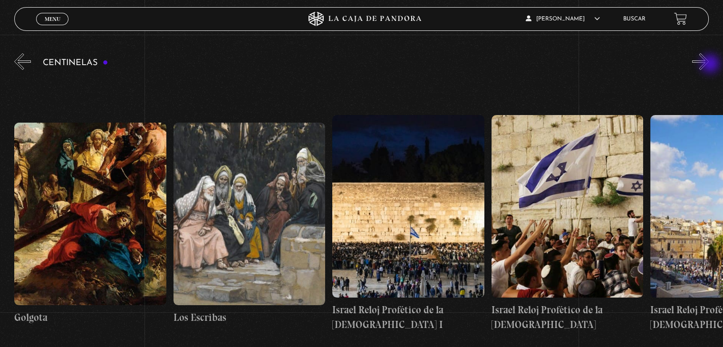
click at [709, 65] on button "»" at bounding box center [700, 61] width 17 height 17
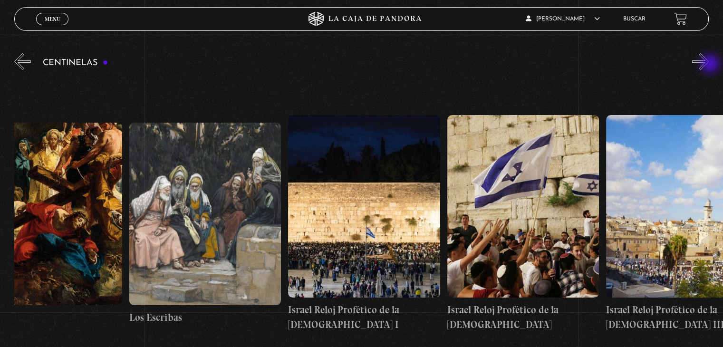
scroll to position [0, 17885]
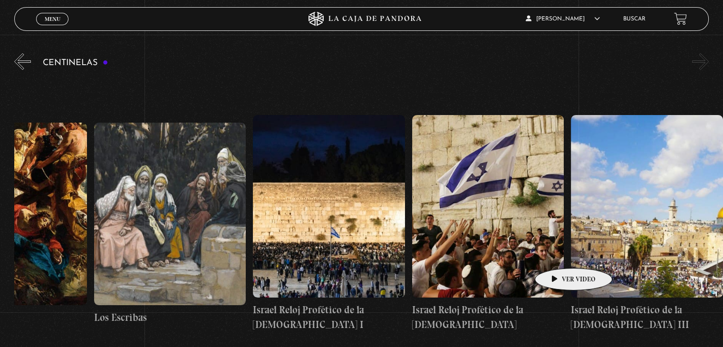
click at [559, 254] on figure at bounding box center [488, 206] width 152 height 182
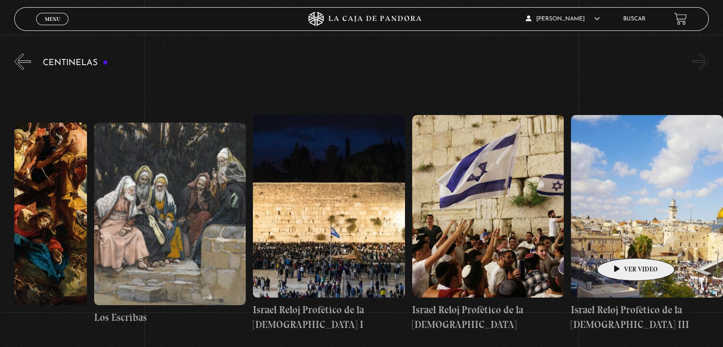
click at [621, 244] on figure at bounding box center [647, 206] width 152 height 182
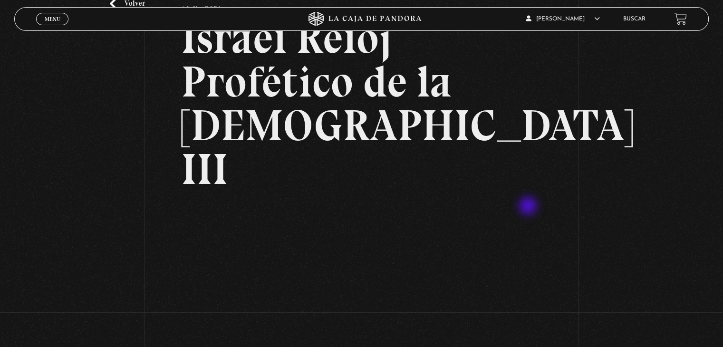
scroll to position [73, 0]
